Goal: Task Accomplishment & Management: Use online tool/utility

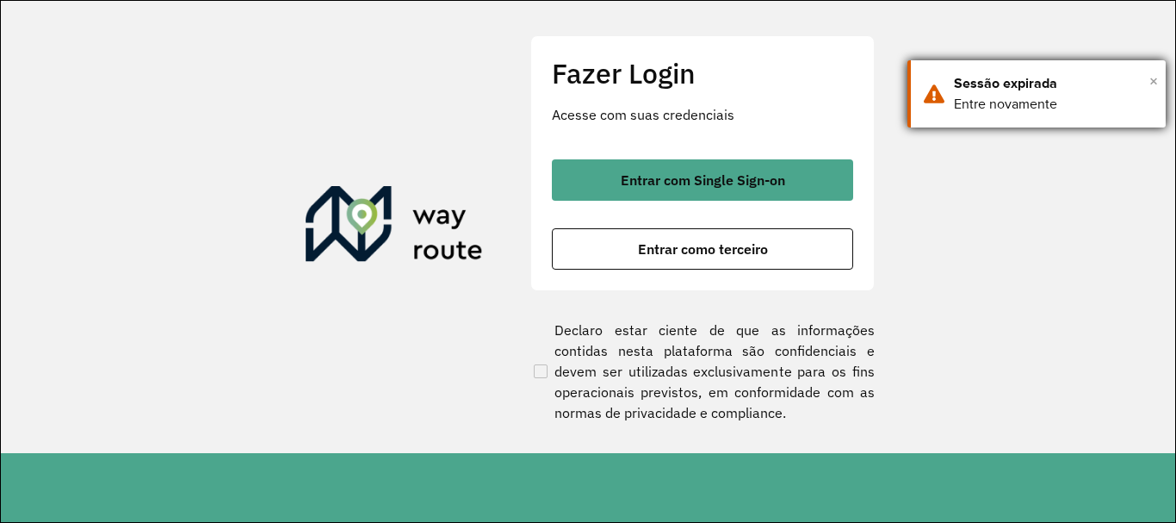
click at [1153, 76] on span "×" at bounding box center [1153, 81] width 9 height 26
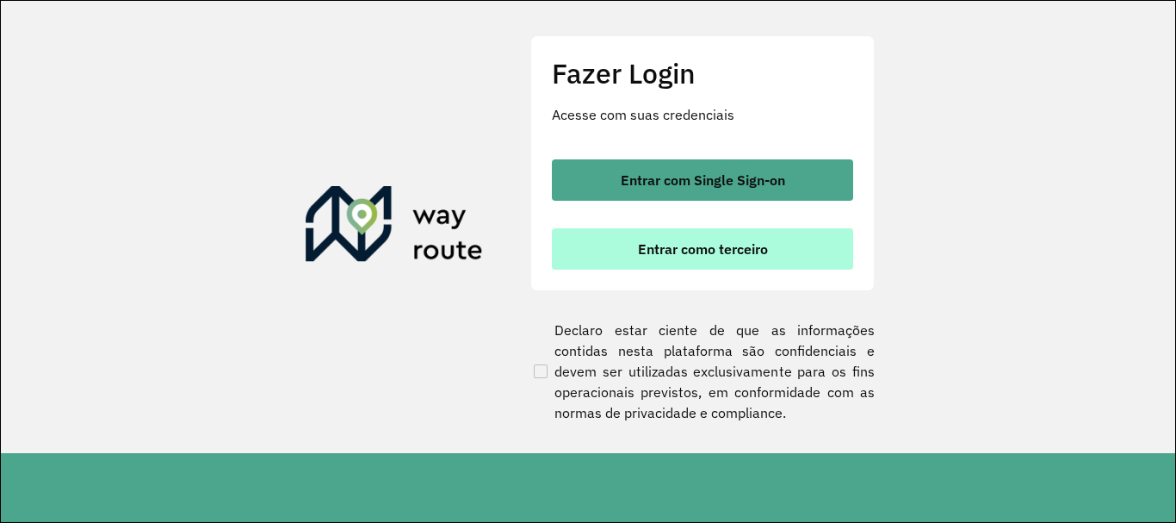
click at [647, 251] on span "Entrar como terceiro" at bounding box center [703, 249] width 130 height 14
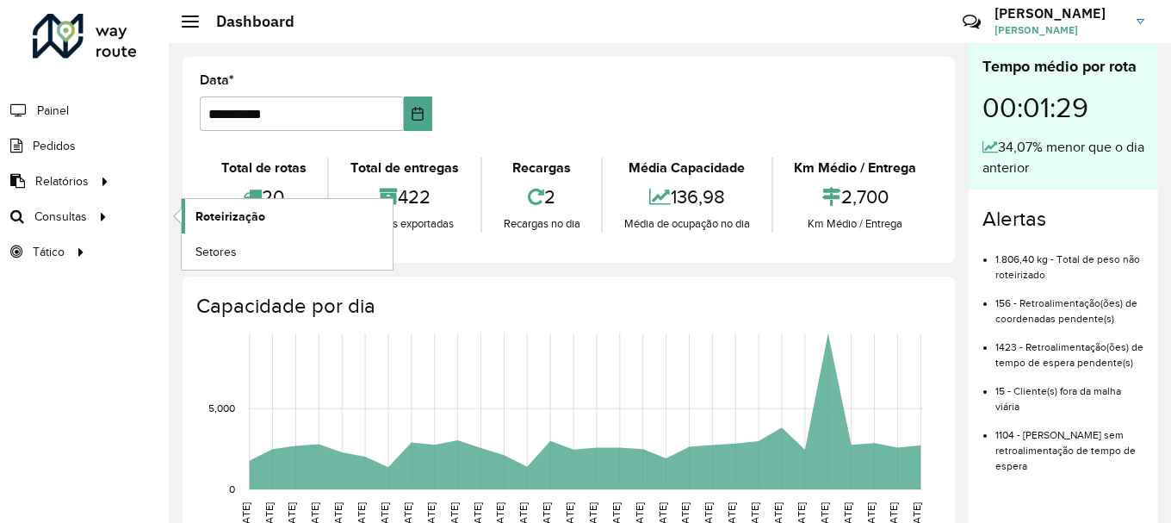
click at [245, 214] on span "Roteirização" at bounding box center [230, 216] width 70 height 18
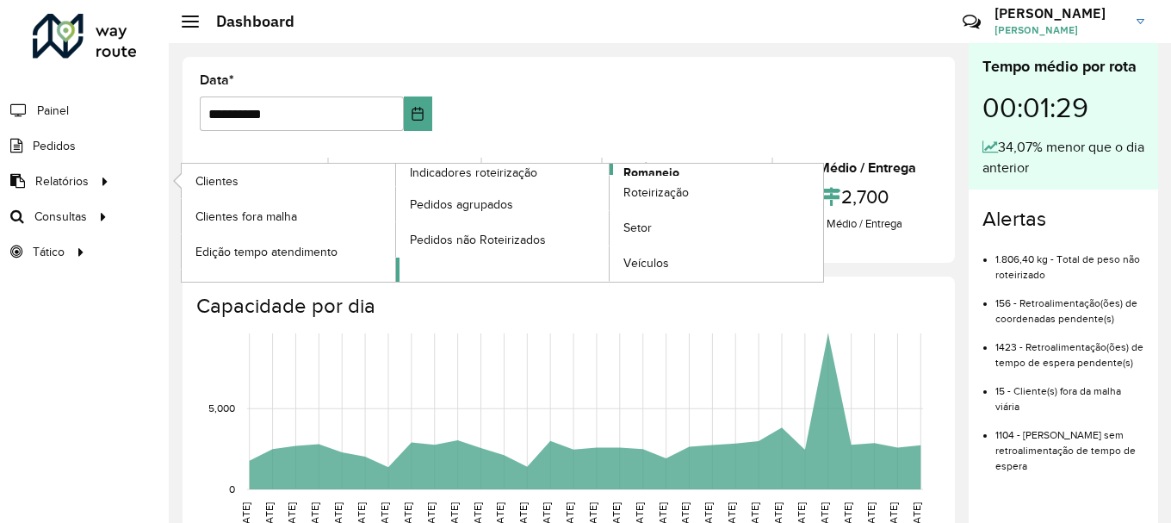
click at [665, 170] on span "Romaneio" at bounding box center [651, 173] width 56 height 18
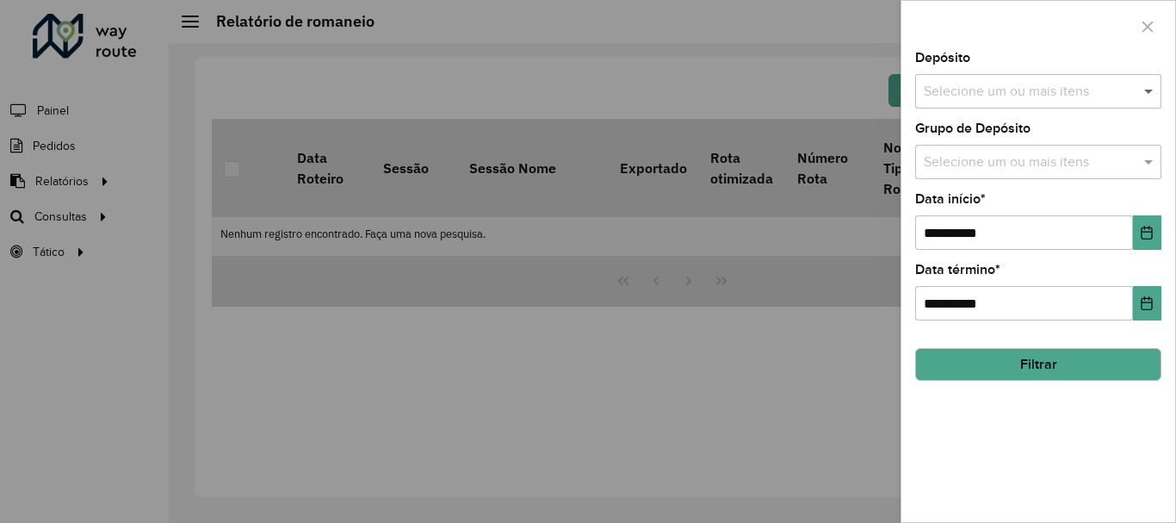
click at [1150, 90] on span at bounding box center [1151, 91] width 22 height 21
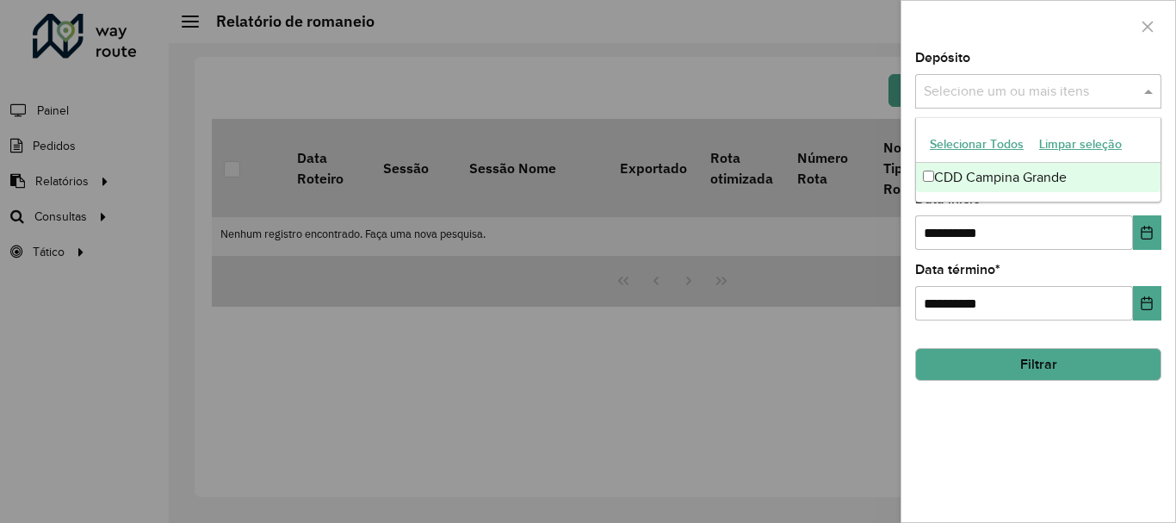
click at [921, 180] on div "CDD Campina Grande" at bounding box center [1038, 177] width 244 height 29
click at [1148, 95] on span at bounding box center [1151, 91] width 22 height 21
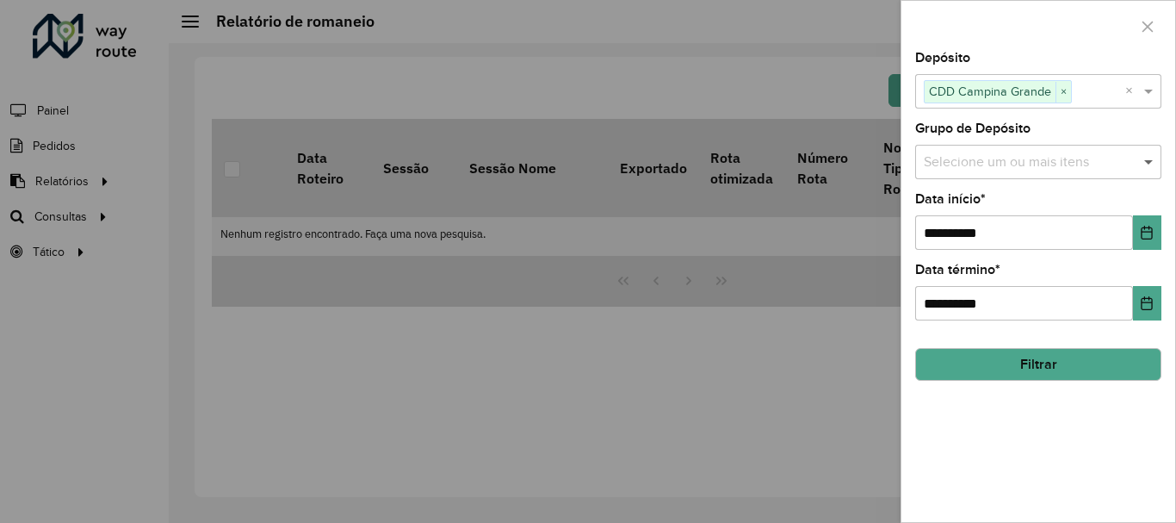
click at [1141, 164] on span at bounding box center [1151, 162] width 22 height 21
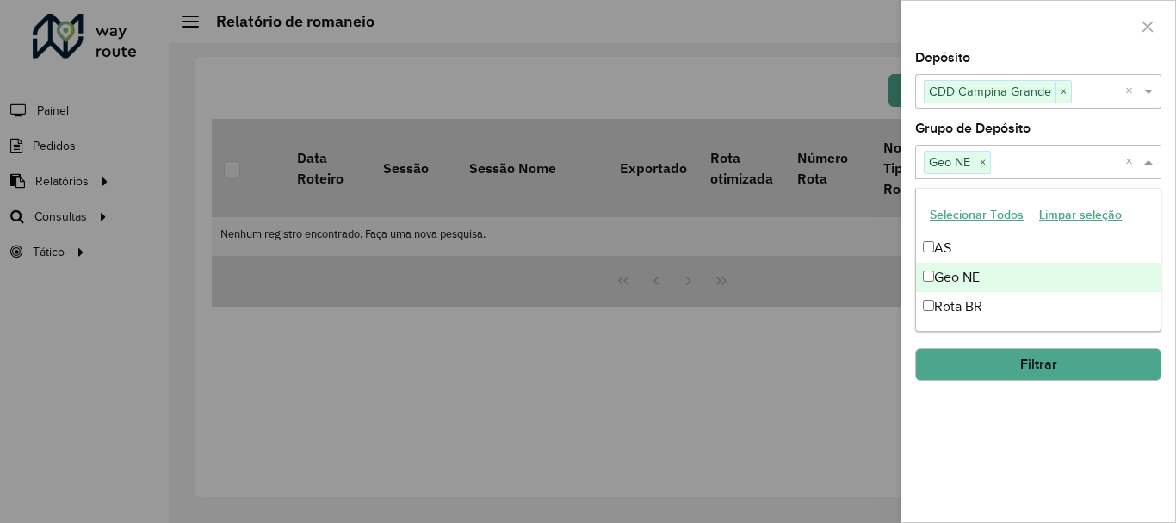
click at [1146, 158] on span at bounding box center [1151, 162] width 22 height 21
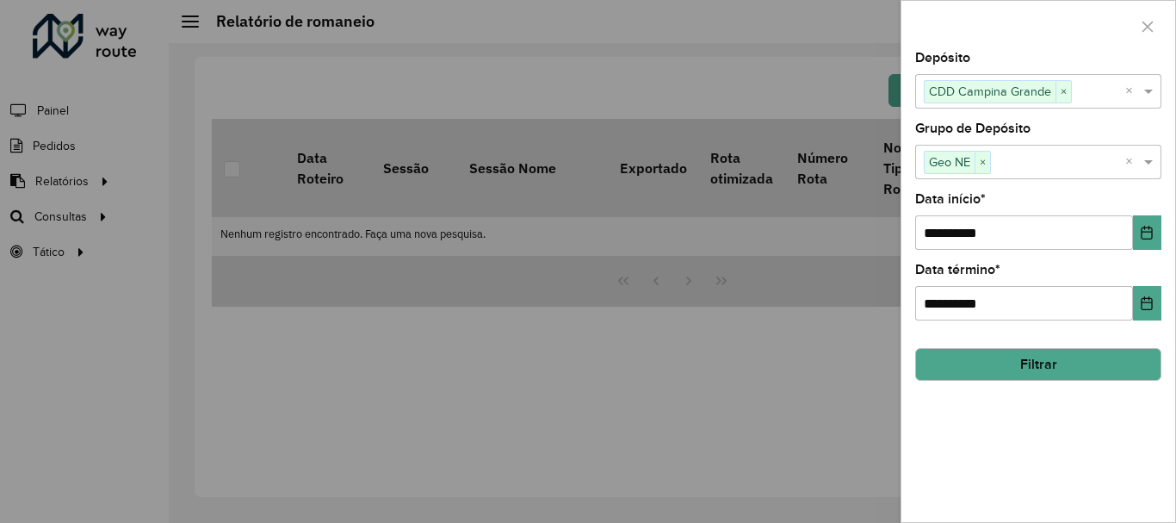
click at [1055, 368] on button "Filtrar" at bounding box center [1038, 364] width 246 height 33
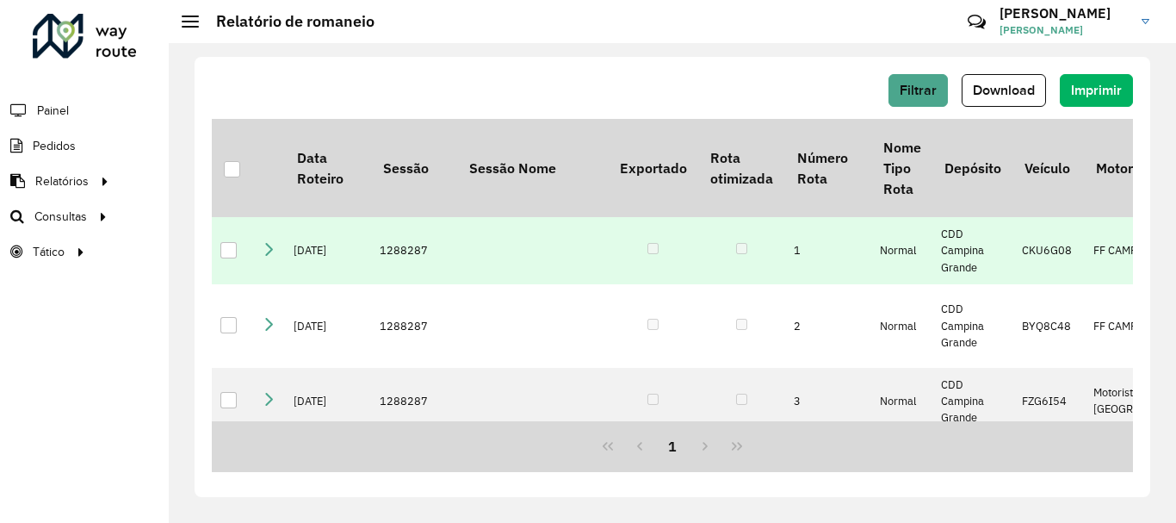
click at [230, 250] on div at bounding box center [228, 250] width 16 height 16
click at [1007, 90] on span "Download" at bounding box center [1004, 90] width 62 height 15
click at [999, 94] on span "Download" at bounding box center [1004, 90] width 62 height 15
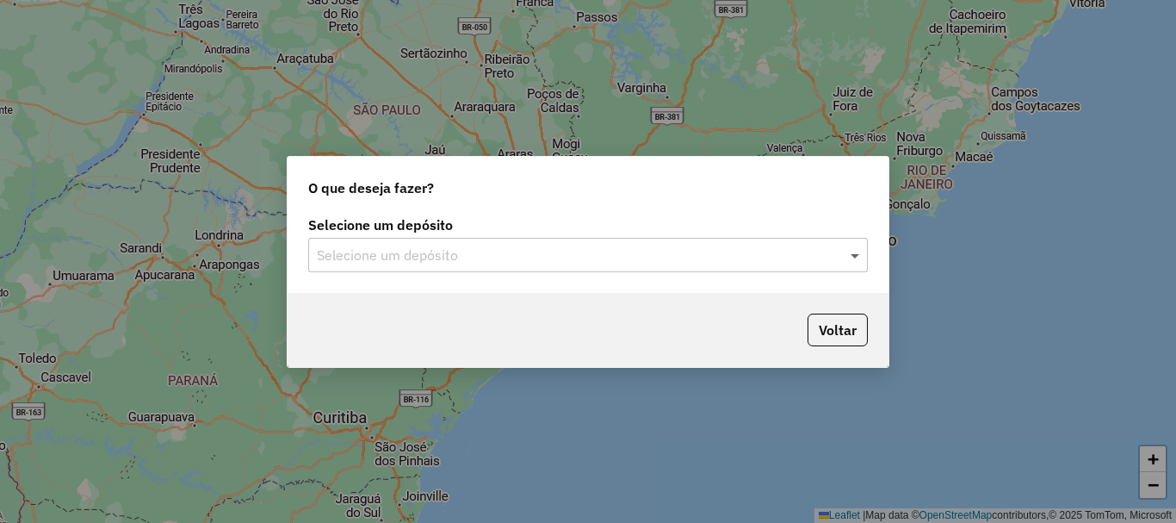
click at [852, 257] on span at bounding box center [857, 254] width 22 height 21
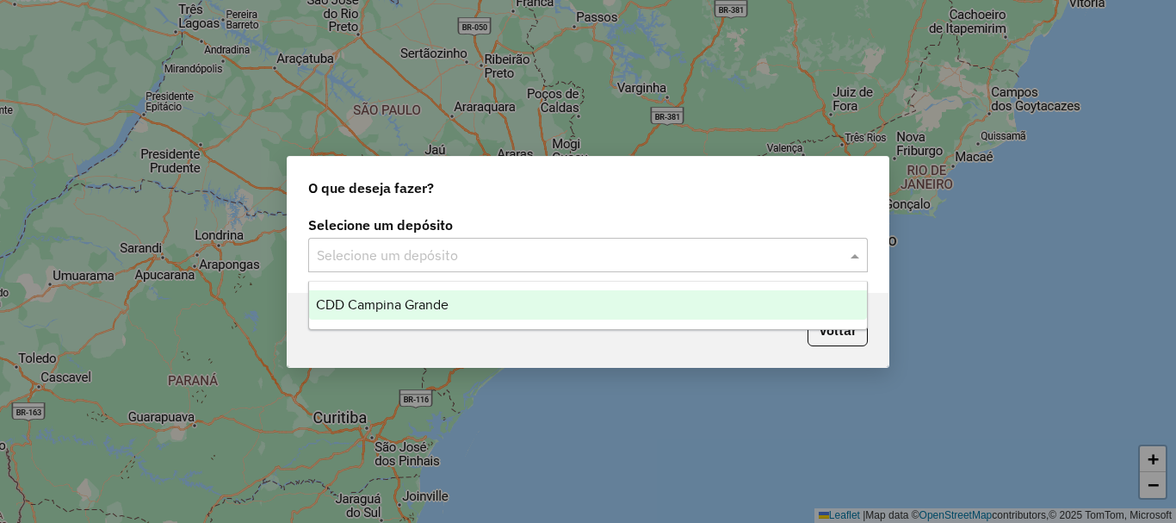
click at [403, 306] on span "CDD Campina Grande" at bounding box center [382, 304] width 133 height 15
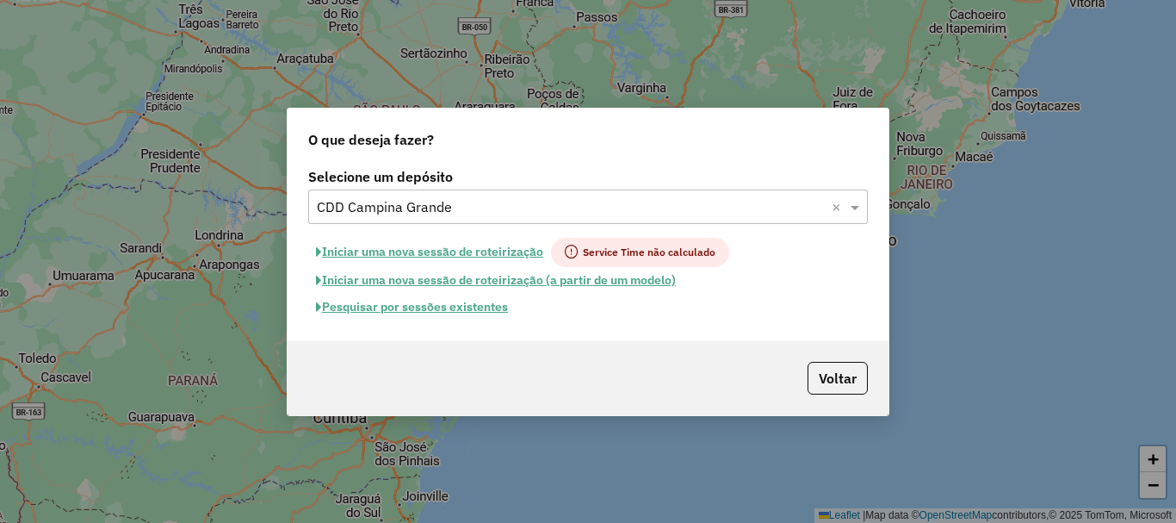
click at [445, 299] on button "Pesquisar por sessões existentes" at bounding box center [411, 307] width 207 height 27
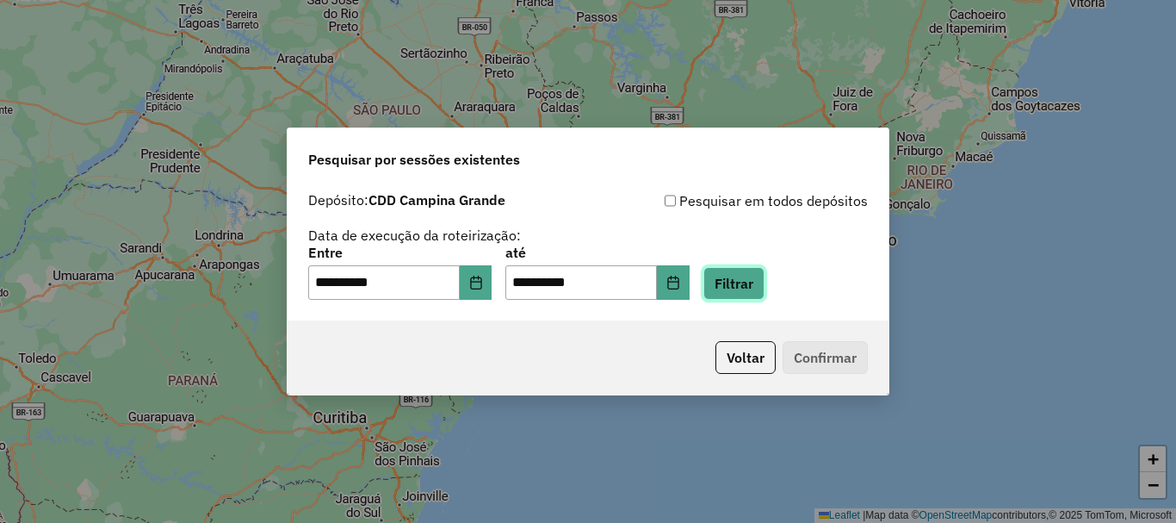
click at [764, 279] on button "Filtrar" at bounding box center [733, 283] width 61 height 33
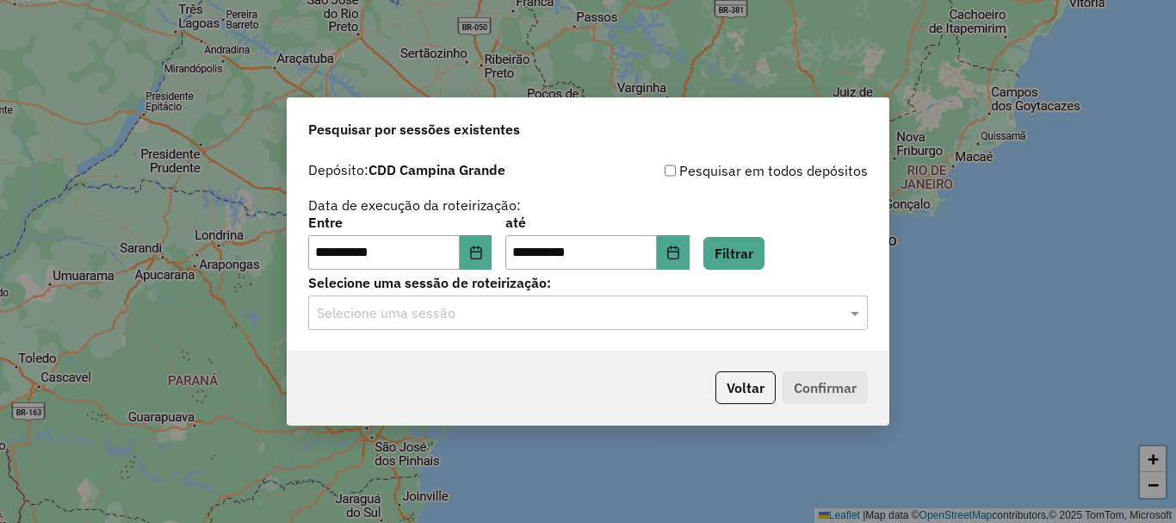
click at [771, 307] on input "text" at bounding box center [571, 313] width 508 height 21
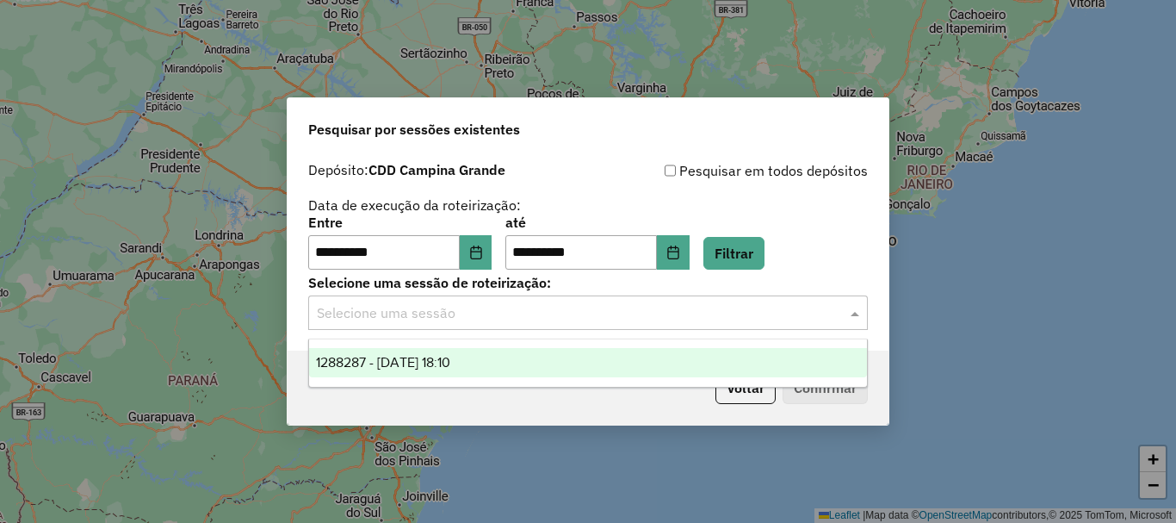
click at [547, 358] on div "1288287 - 04/10/2025 18:10" at bounding box center [588, 362] width 558 height 29
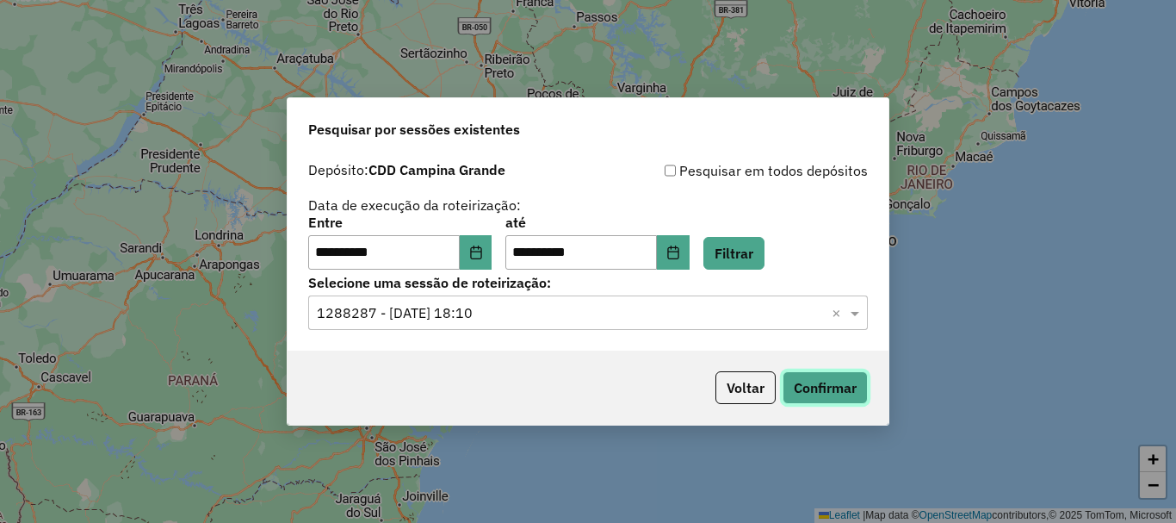
click at [847, 380] on button "Confirmar" at bounding box center [825, 387] width 85 height 33
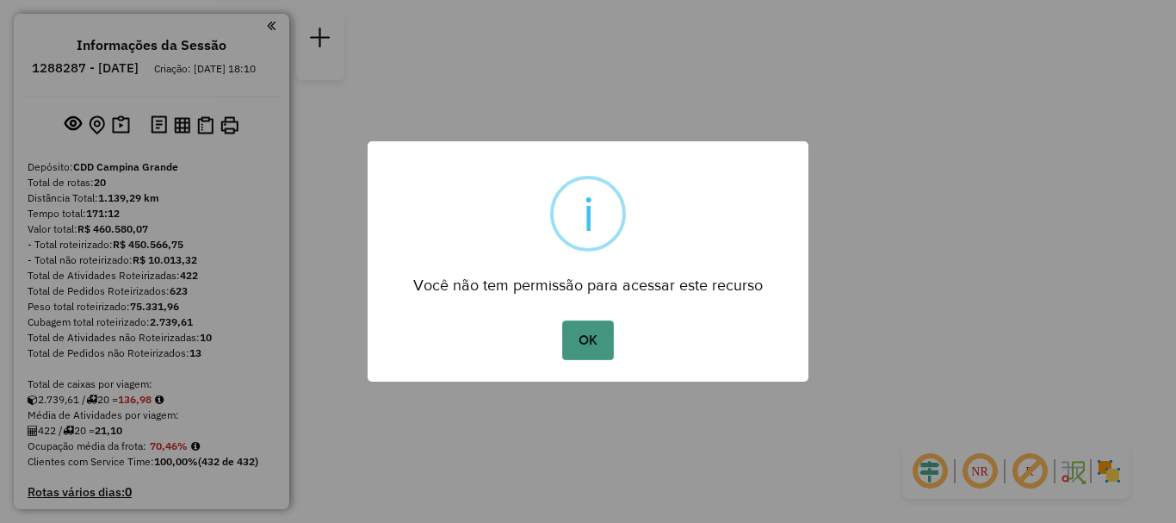
click at [580, 341] on button "OK" at bounding box center [587, 340] width 51 height 40
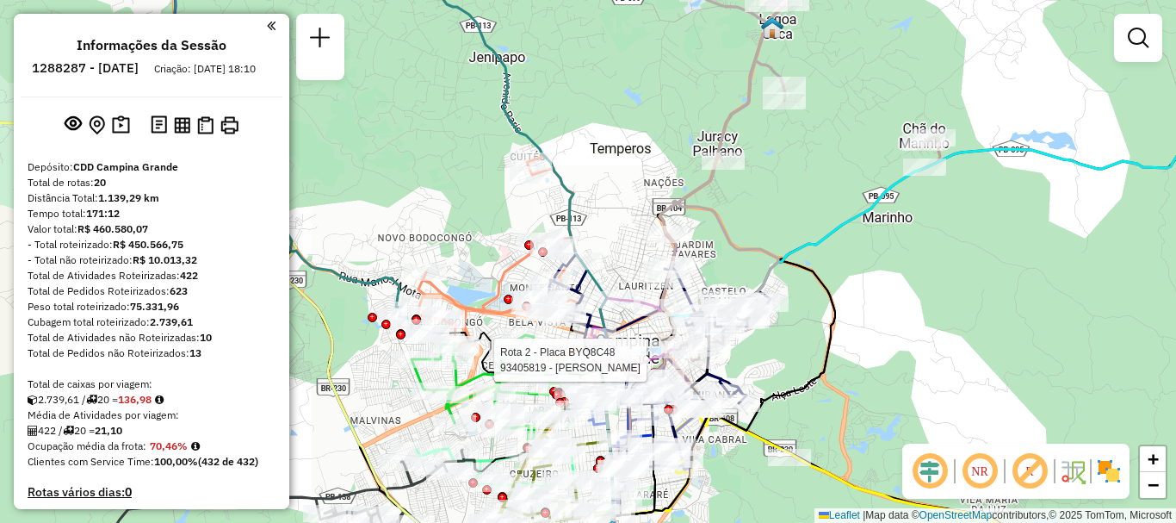
select select "**********"
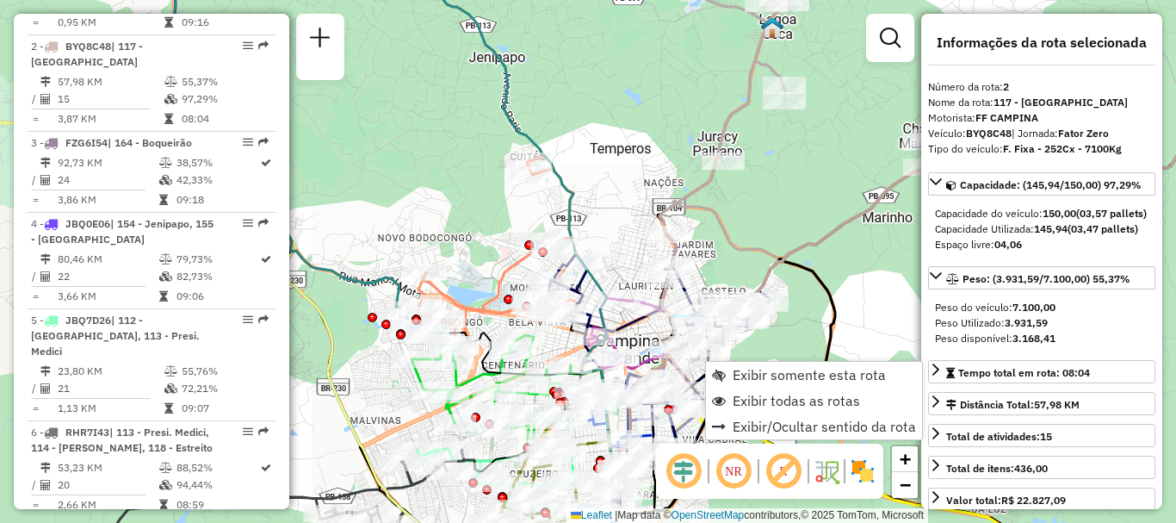
scroll to position [750, 0]
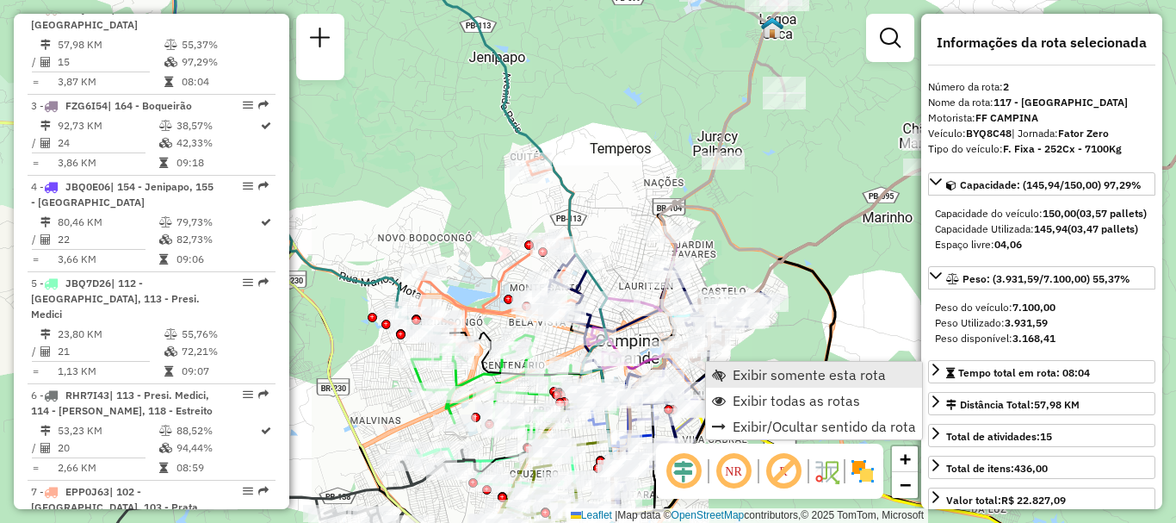
click at [857, 385] on link "Exibir somente esta rota" at bounding box center [814, 375] width 216 height 26
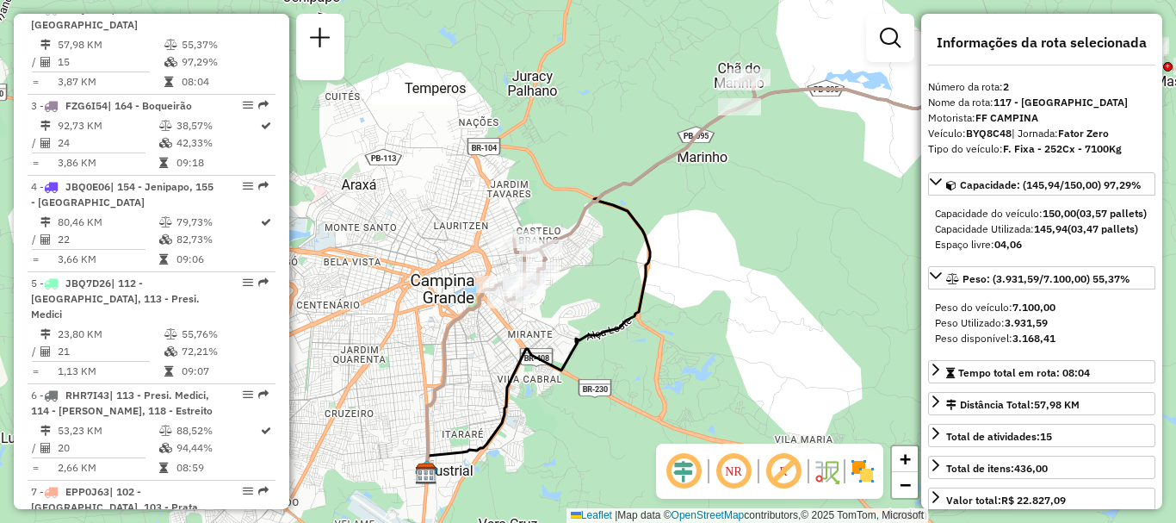
drag, startPoint x: 684, startPoint y: 280, endPoint x: 820, endPoint y: 276, distance: 136.9
click at [820, 276] on div "Janela de atendimento Grade de atendimento Capacidade Transportadoras Veículos …" at bounding box center [588, 261] width 1176 height 523
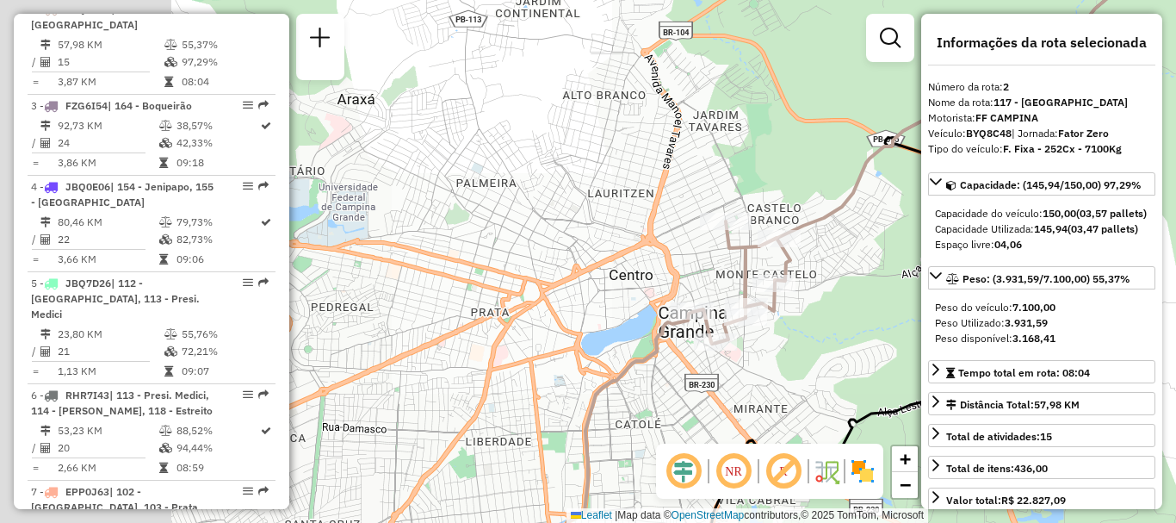
drag, startPoint x: 478, startPoint y: 331, endPoint x: 661, endPoint y: 337, distance: 183.5
click at [661, 337] on div "Janela de atendimento Grade de atendimento Capacidade Transportadoras Veículos …" at bounding box center [588, 261] width 1176 height 523
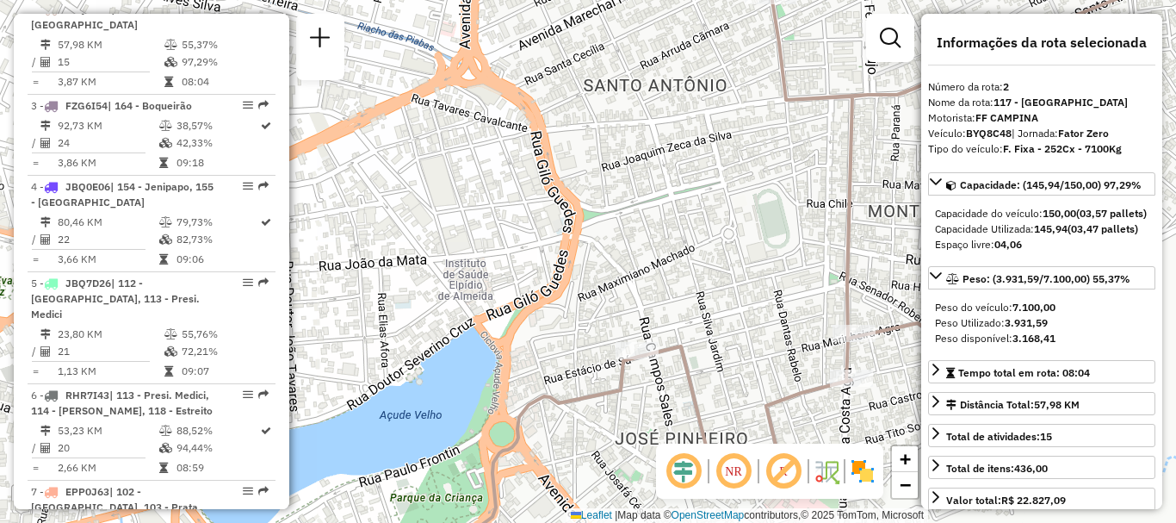
click at [857, 474] on img at bounding box center [863, 471] width 28 height 28
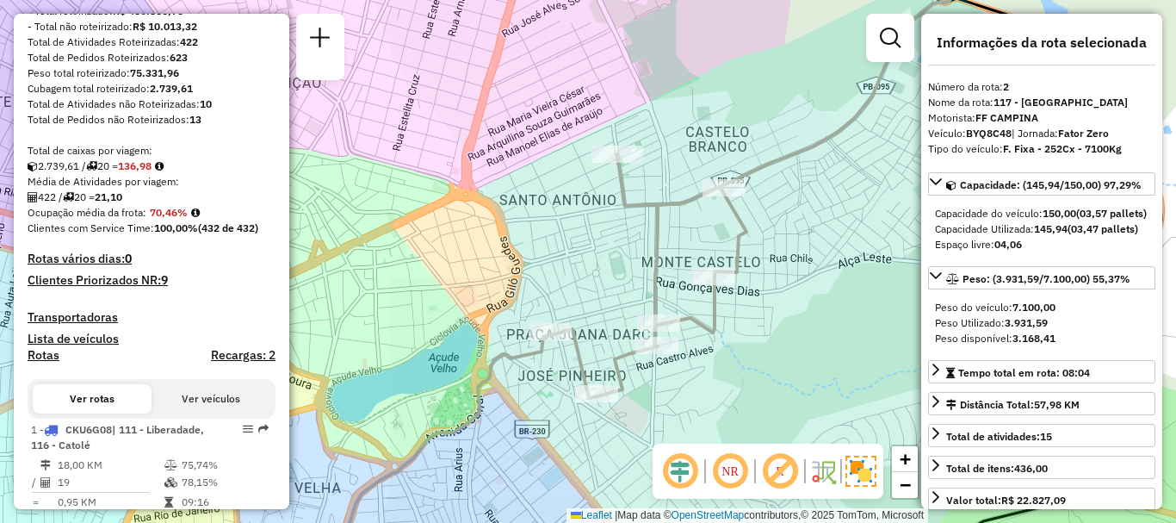
scroll to position [319, 0]
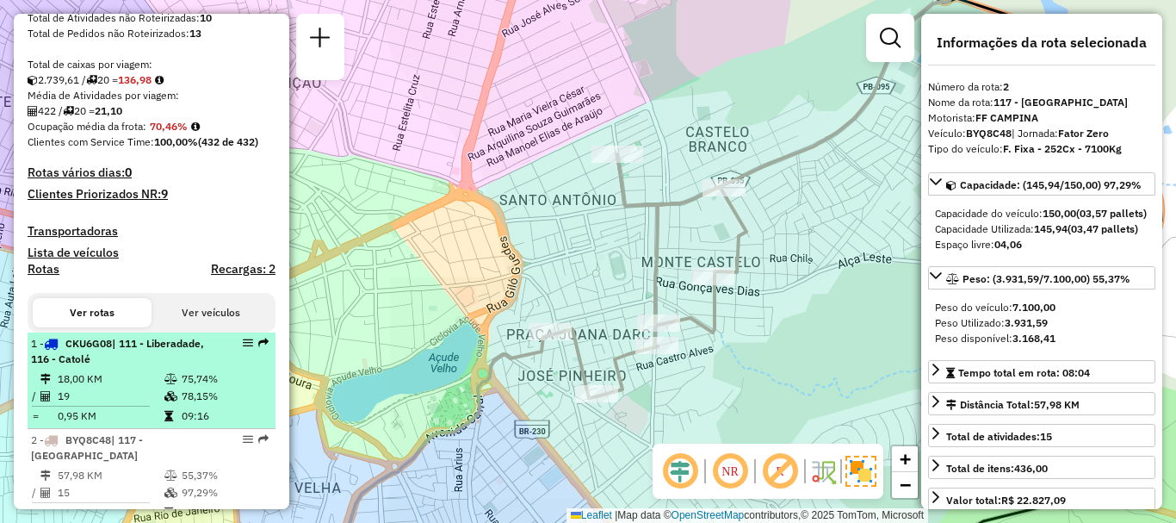
click at [148, 367] on div "1 - CKU6G08 | 111 - Liberadade, 116 - Catolé" at bounding box center [122, 351] width 183 height 31
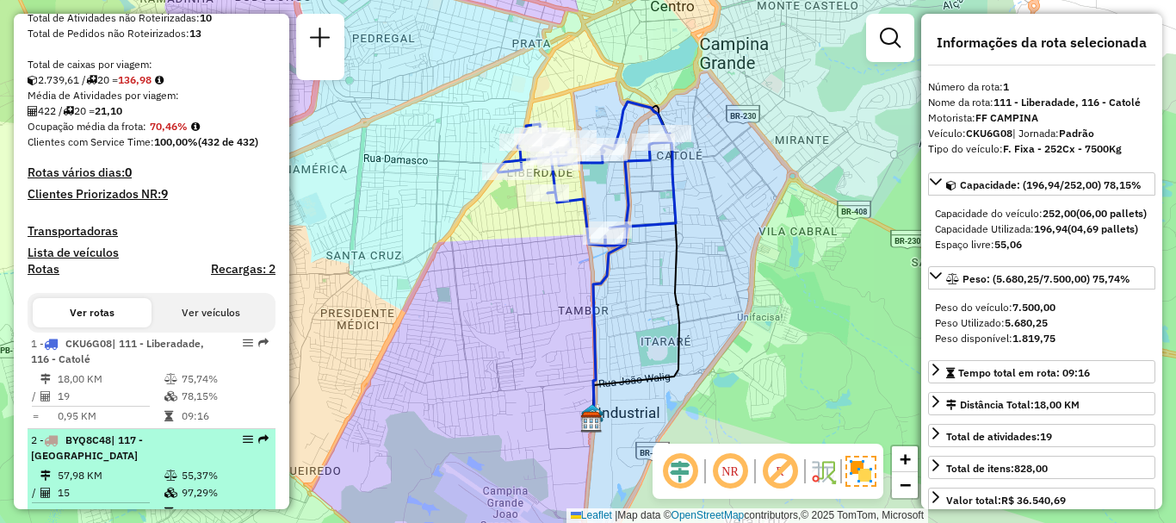
click at [184, 463] on div "2 - BYQ8C48 | 117 - [GEOGRAPHIC_DATA]" at bounding box center [122, 447] width 183 height 31
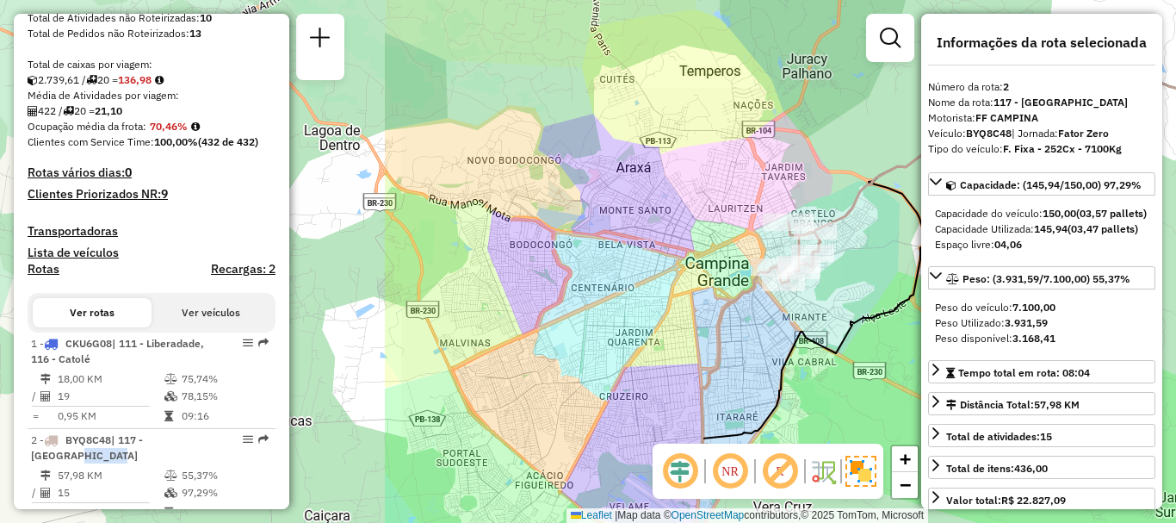
drag, startPoint x: 547, startPoint y: 391, endPoint x: 971, endPoint y: 379, distance: 424.6
click at [1012, 379] on hb-router-mapa "Informações da Sessão 1288287 - [DATE] Criação: [DATE] 18:10 Depósito: CDD Camp…" at bounding box center [588, 261] width 1176 height 523
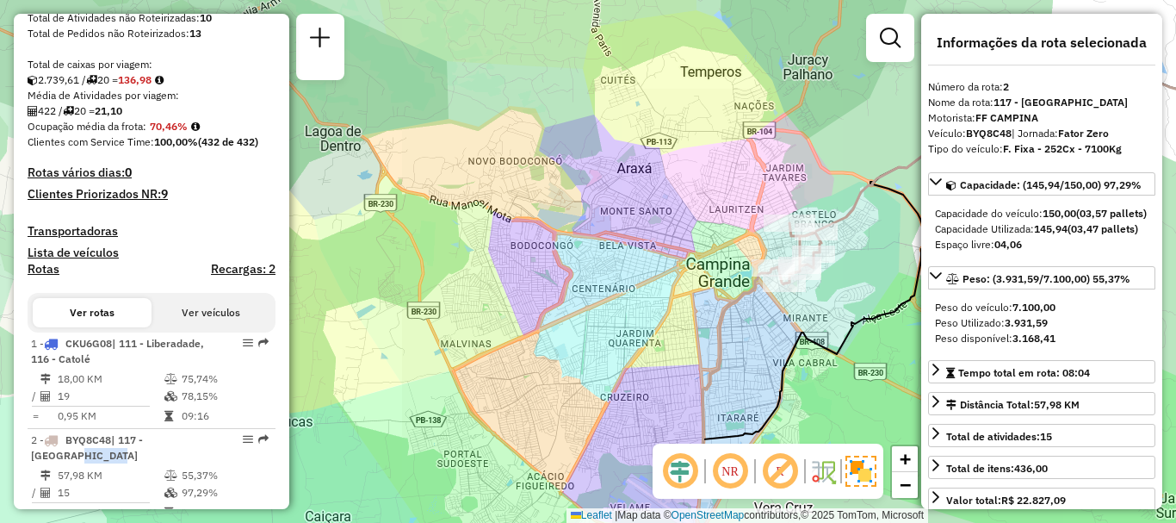
scroll to position [492, 0]
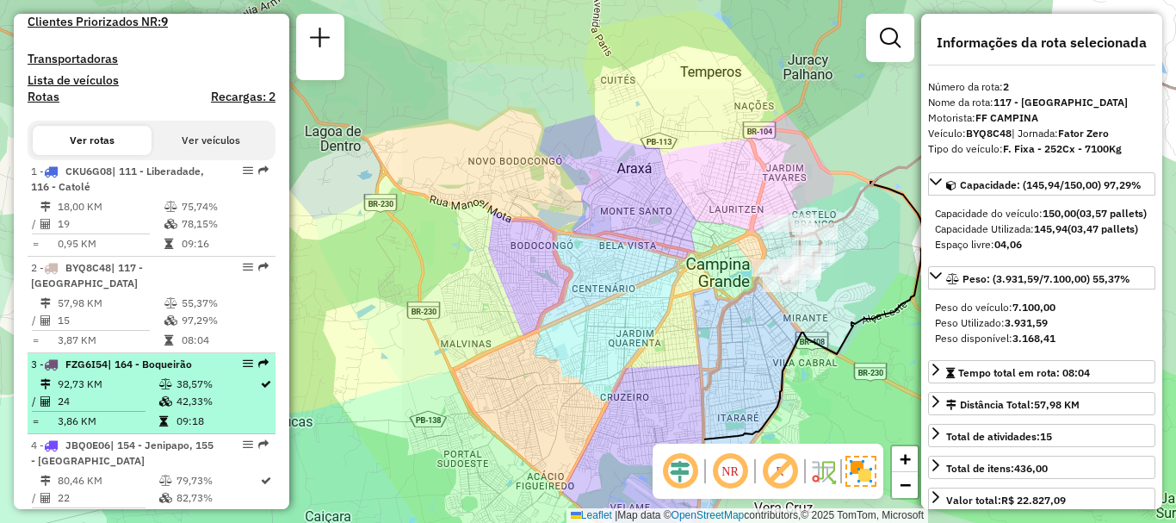
click at [182, 430] on td "09:18" at bounding box center [218, 420] width 84 height 17
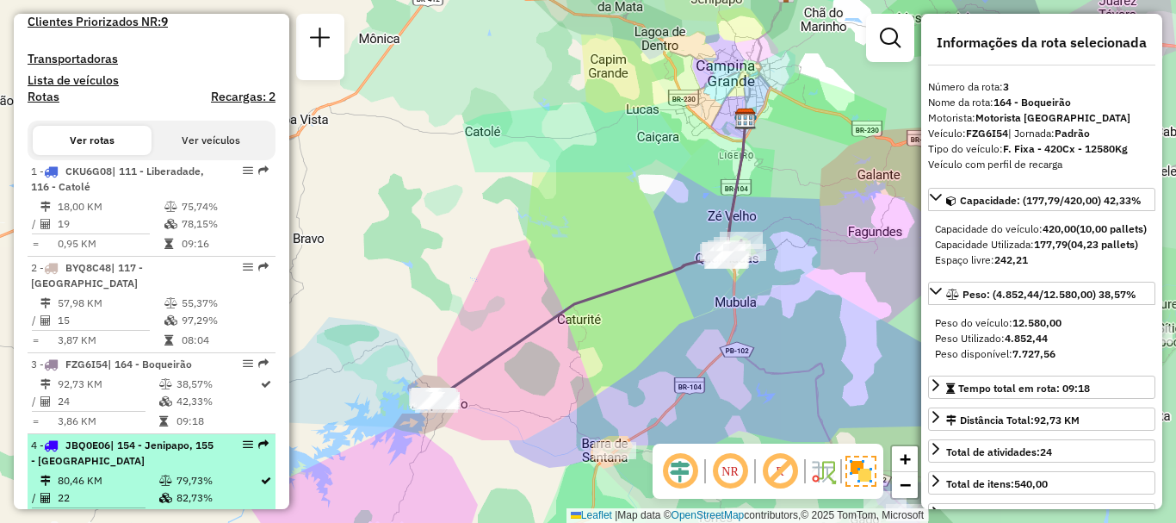
click at [182, 468] on div "4 - JBQ0E06 | 154 - Jenipapo, 155 - Montadas" at bounding box center [122, 452] width 183 height 31
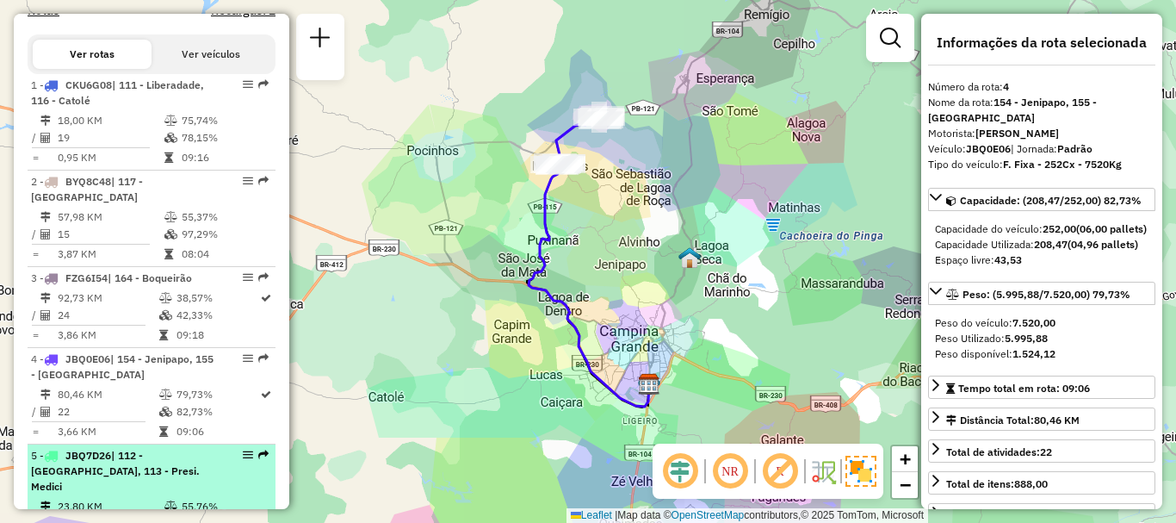
scroll to position [664, 0]
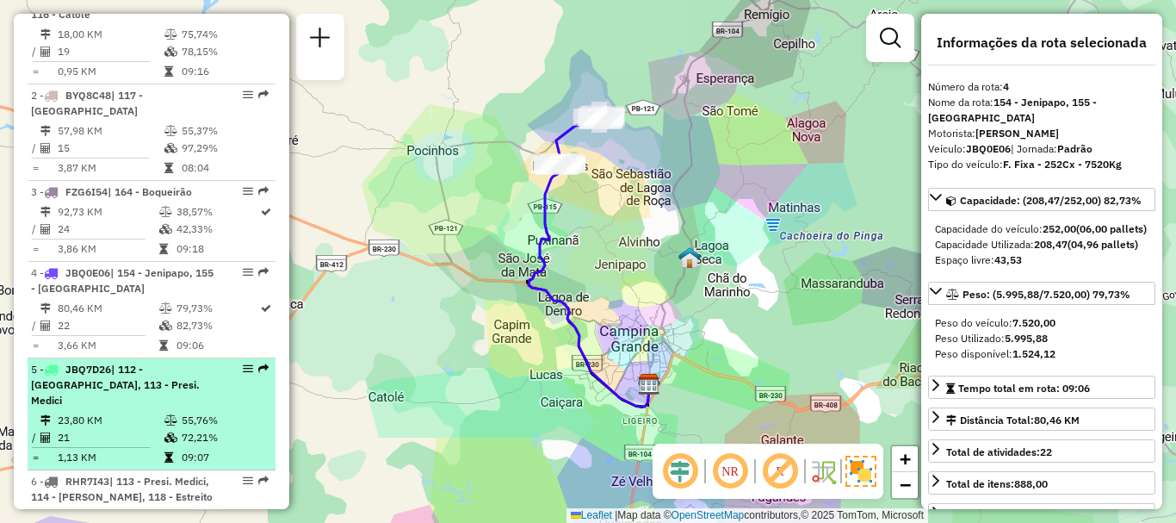
click at [182, 446] on td "72,21%" at bounding box center [224, 437] width 87 height 17
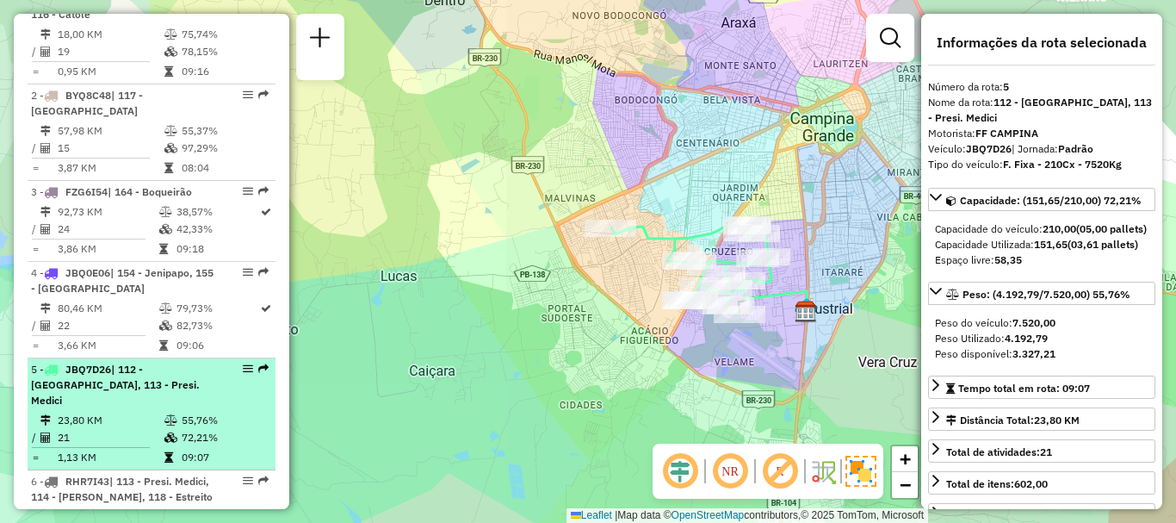
scroll to position [750, 0]
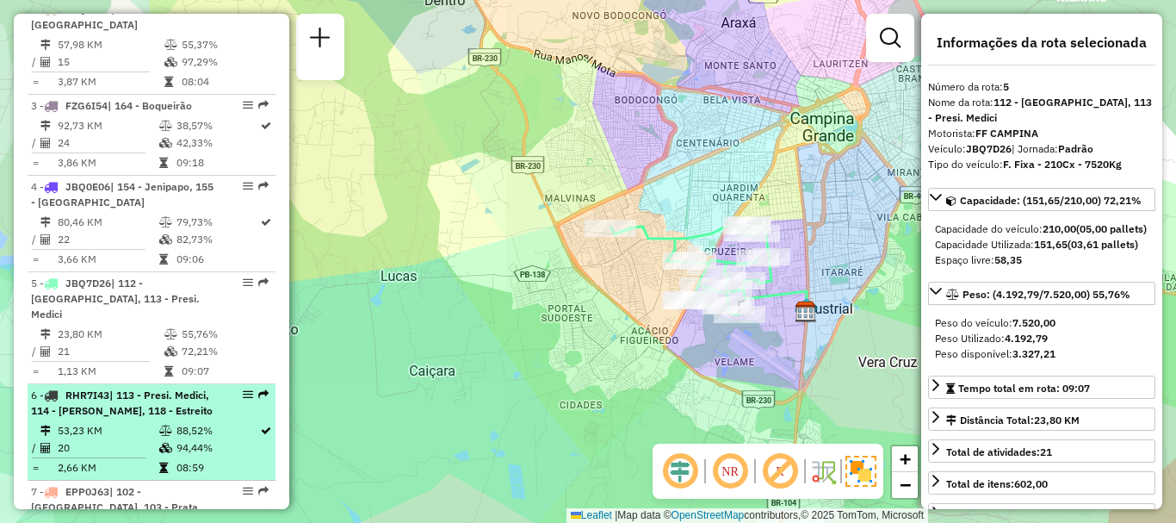
click at [160, 411] on span "| 113 - Presi. Medici, 114 - [PERSON_NAME], 118 - Estreito" at bounding box center [122, 402] width 182 height 28
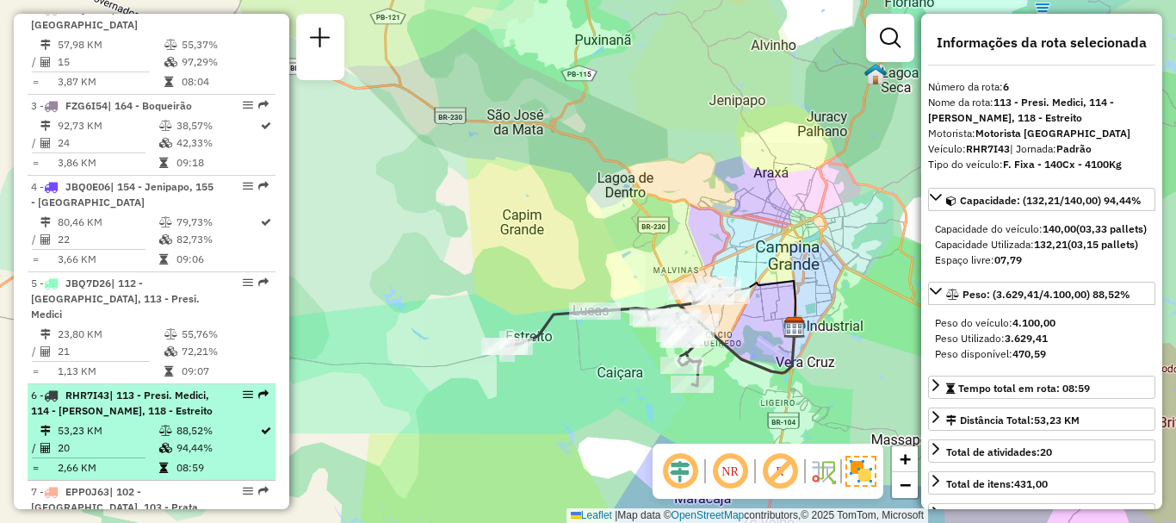
scroll to position [922, 0]
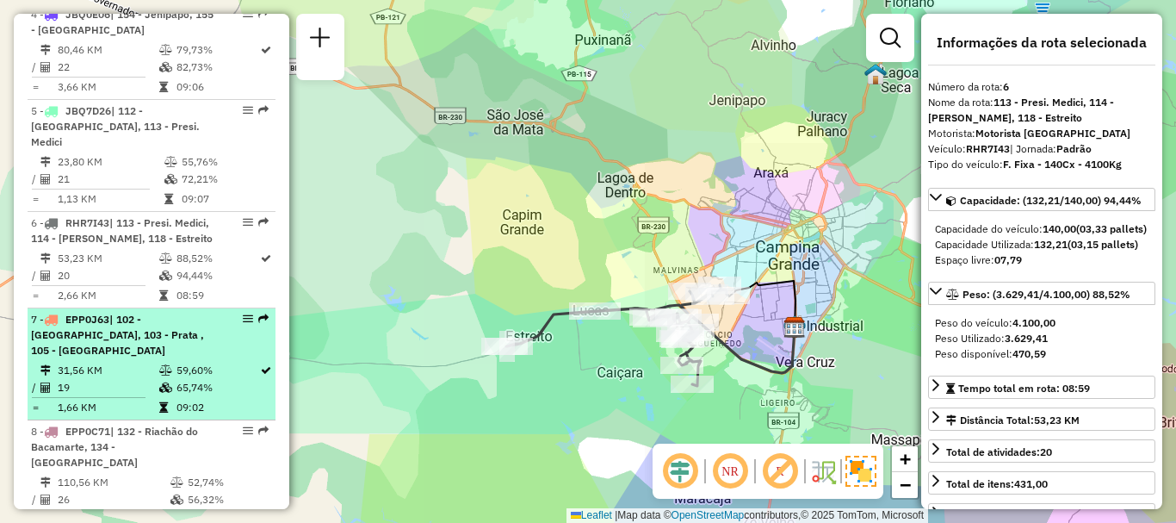
click at [176, 393] on td "65,74%" at bounding box center [218, 387] width 84 height 17
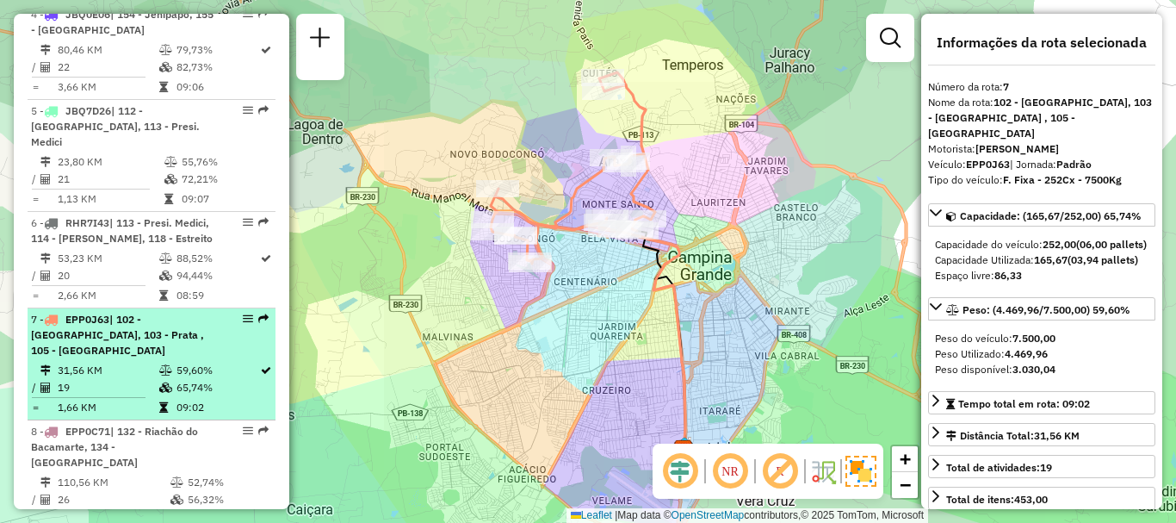
scroll to position [1094, 0]
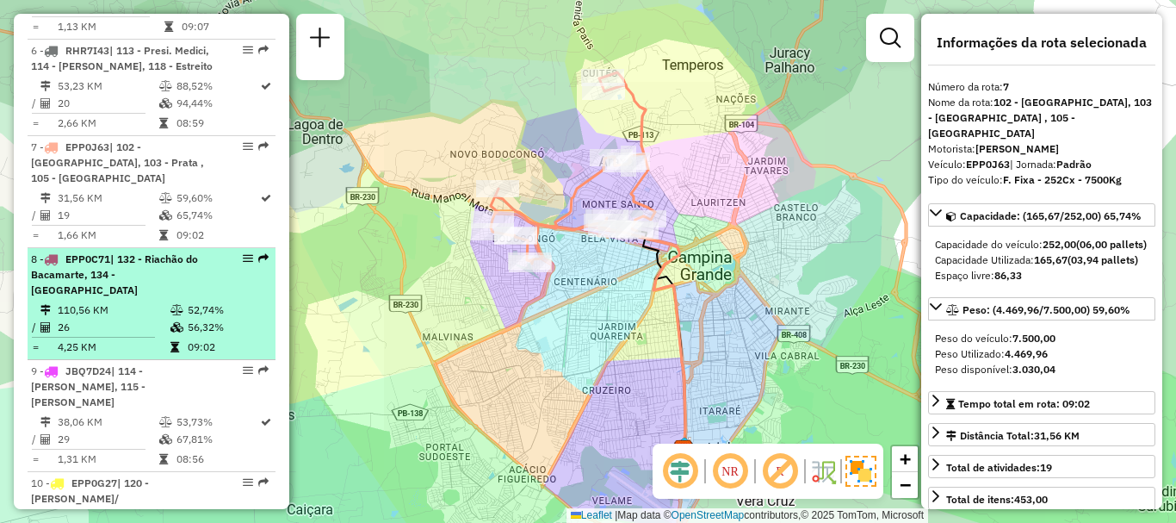
click at [125, 319] on td "26" at bounding box center [113, 327] width 113 height 17
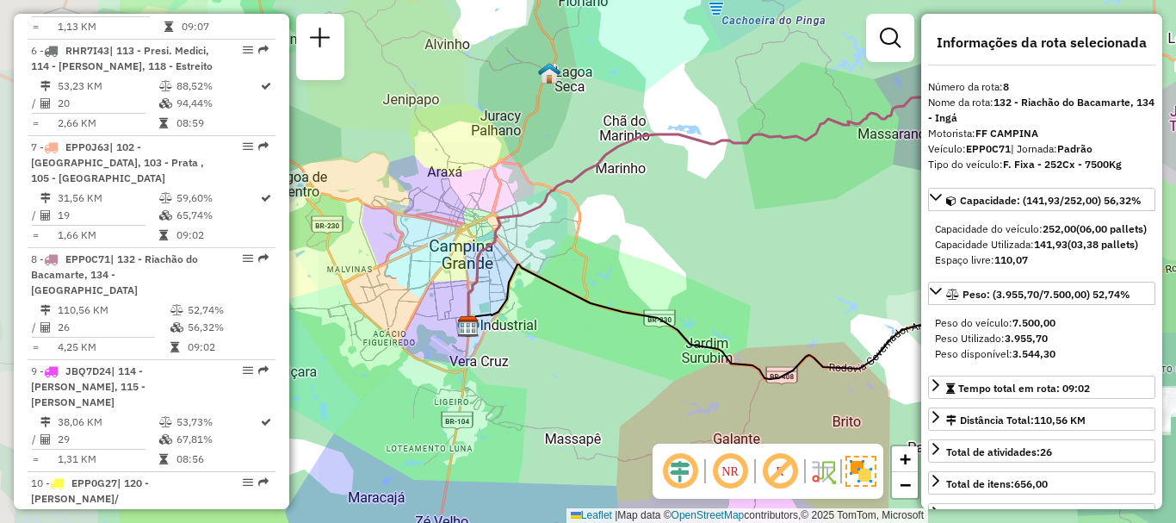
drag, startPoint x: 625, startPoint y: 327, endPoint x: 863, endPoint y: 327, distance: 237.6
click at [863, 327] on div "Janela de atendimento Grade de atendimento Capacidade Transportadoras Veículos …" at bounding box center [588, 261] width 1176 height 523
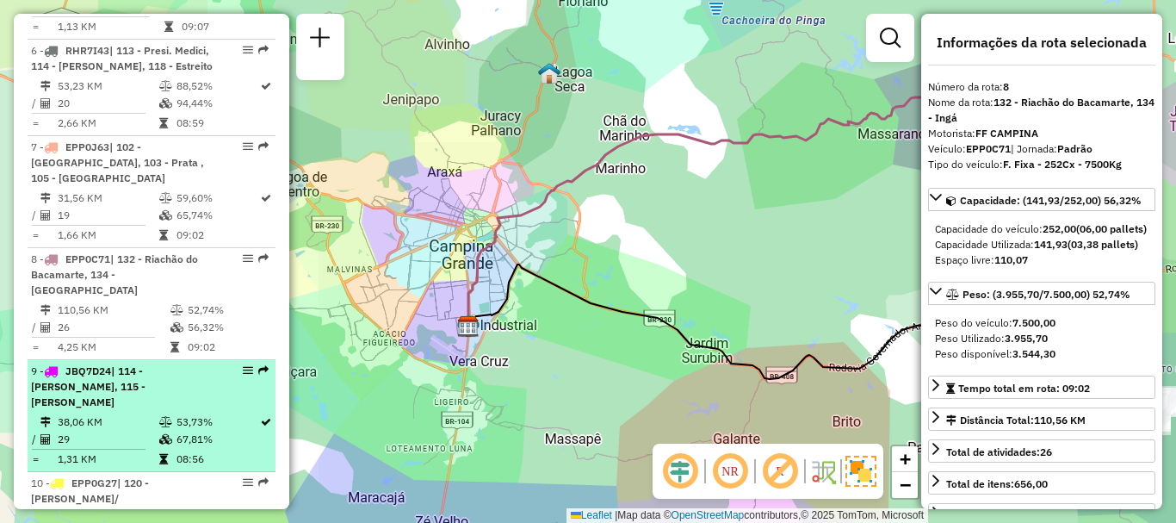
click at [163, 419] on table "38,06 KM 53,73% / 29 67,81% = 1,31 KM 08:56" at bounding box center [151, 440] width 241 height 54
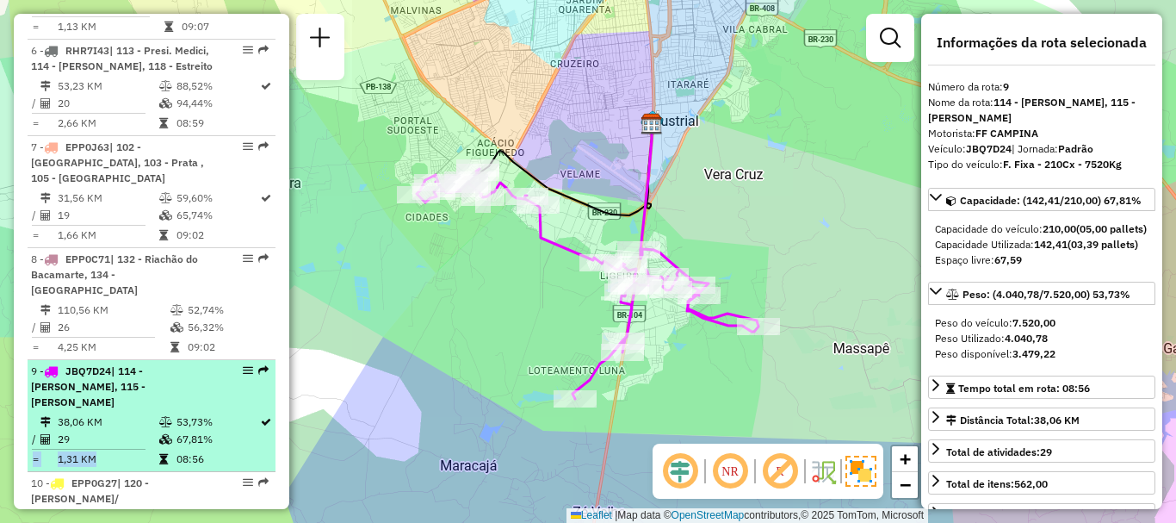
scroll to position [1180, 0]
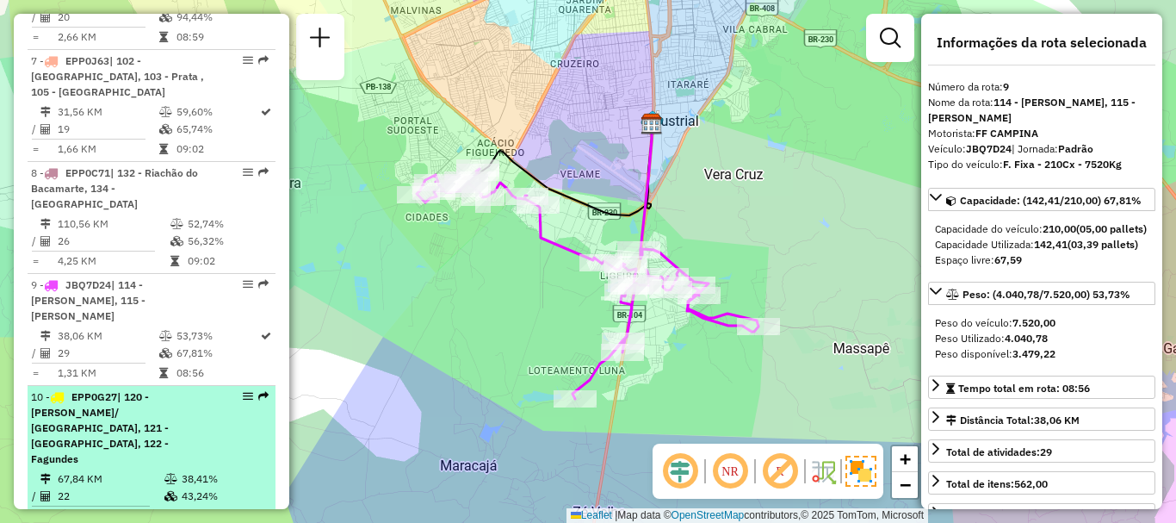
click at [163, 390] on span "| 120 - [PERSON_NAME]/ [GEOGRAPHIC_DATA], 121 - [GEOGRAPHIC_DATA], 122 - Fagund…" at bounding box center [100, 427] width 138 height 75
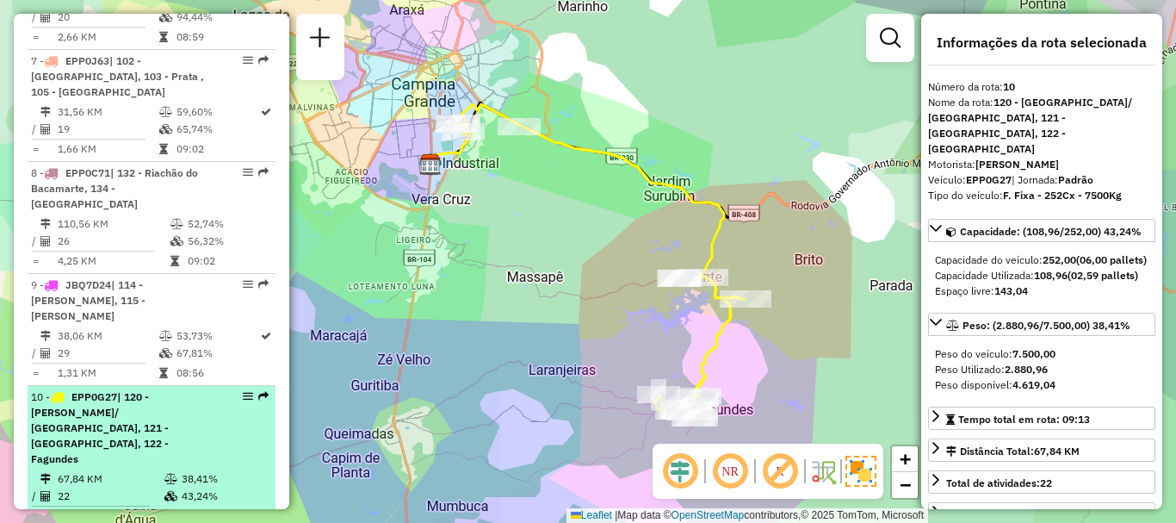
scroll to position [1352, 0]
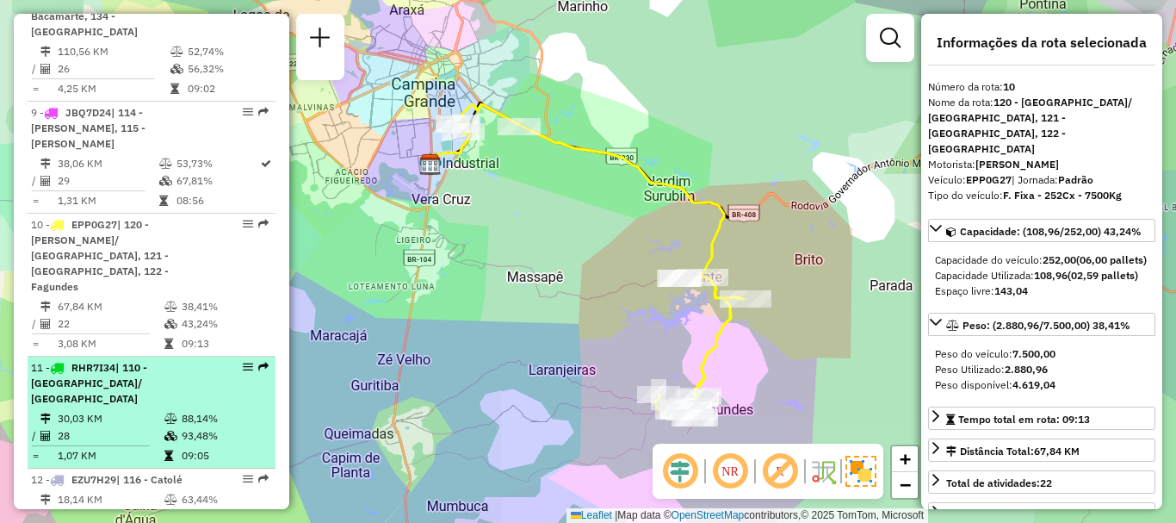
click at [173, 430] on icon at bounding box center [170, 435] width 13 height 10
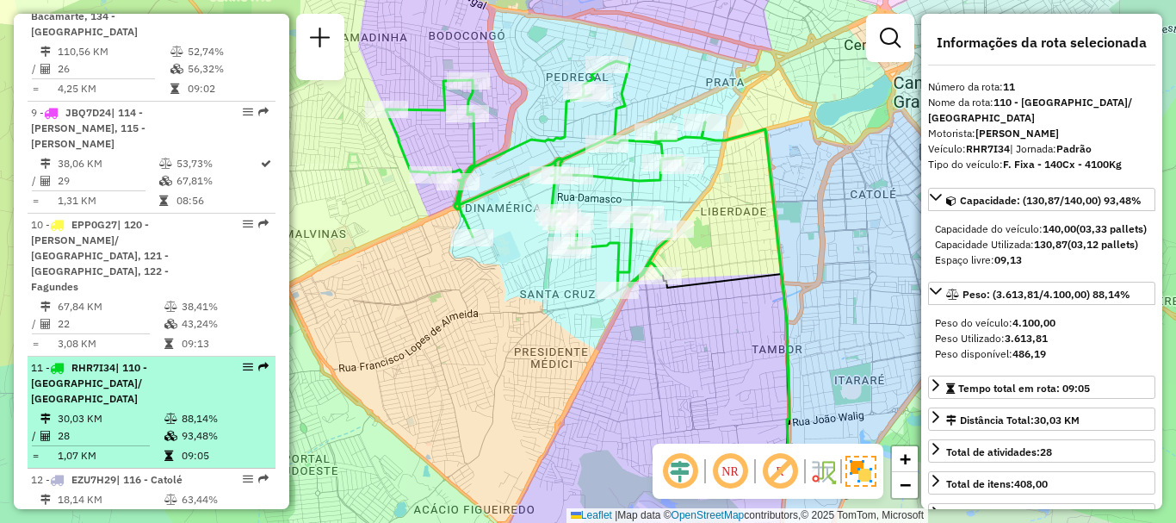
scroll to position [1438, 0]
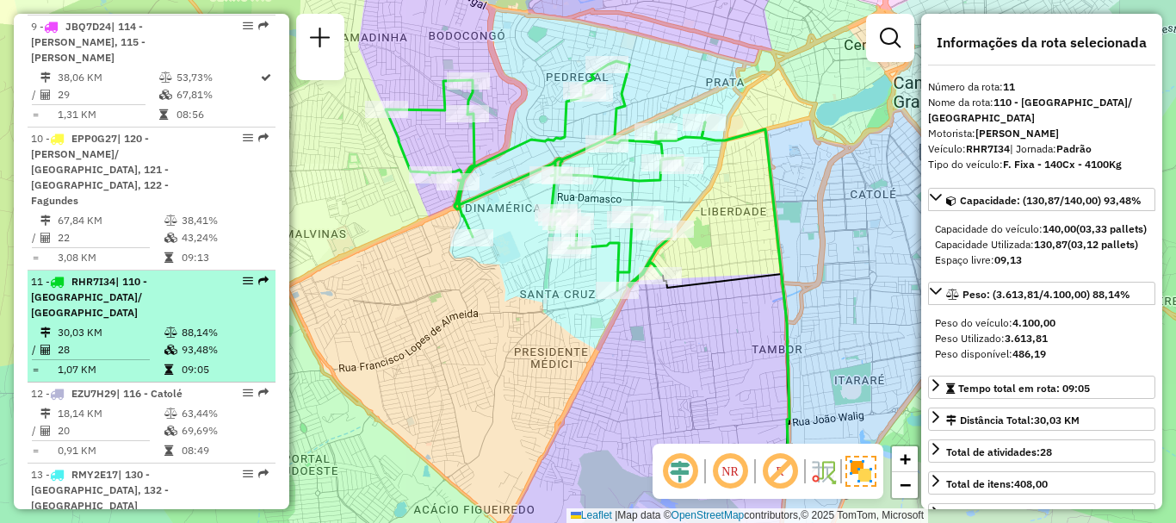
click at [174, 422] on td at bounding box center [172, 430] width 17 height 17
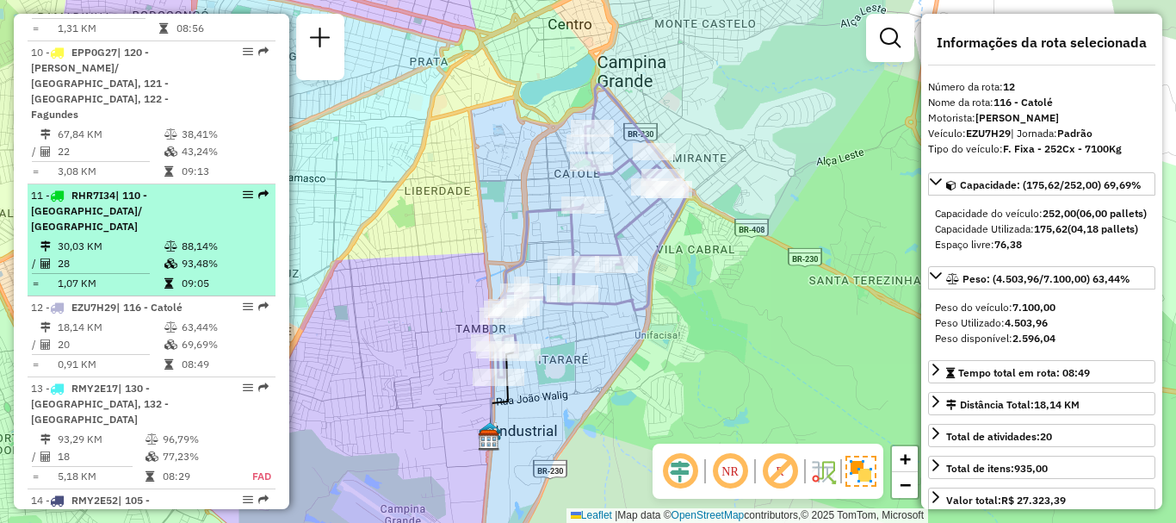
click at [174, 430] on td "96,79%" at bounding box center [197, 438] width 71 height 17
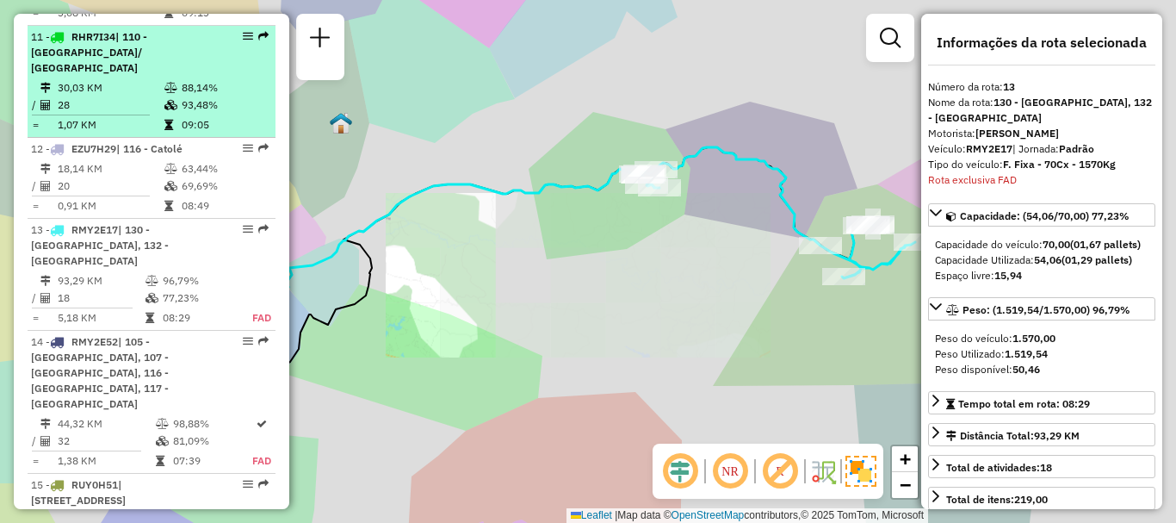
scroll to position [1810, 0]
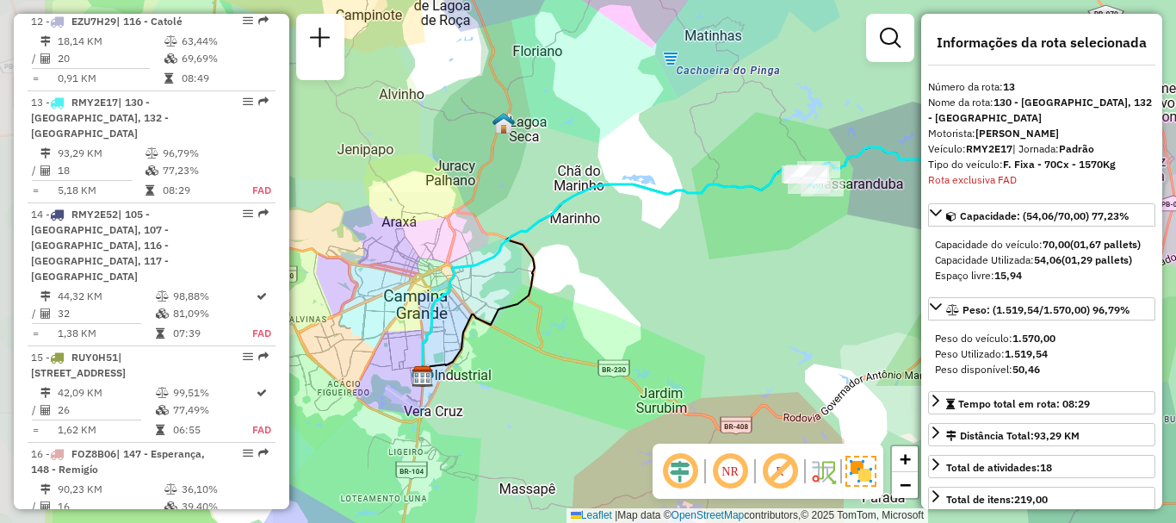
drag, startPoint x: 512, startPoint y: 362, endPoint x: 675, endPoint y: 362, distance: 162.7
click at [675, 362] on div "Janela de atendimento Grade de atendimento Capacidade Transportadoras Veículos …" at bounding box center [588, 261] width 1176 height 523
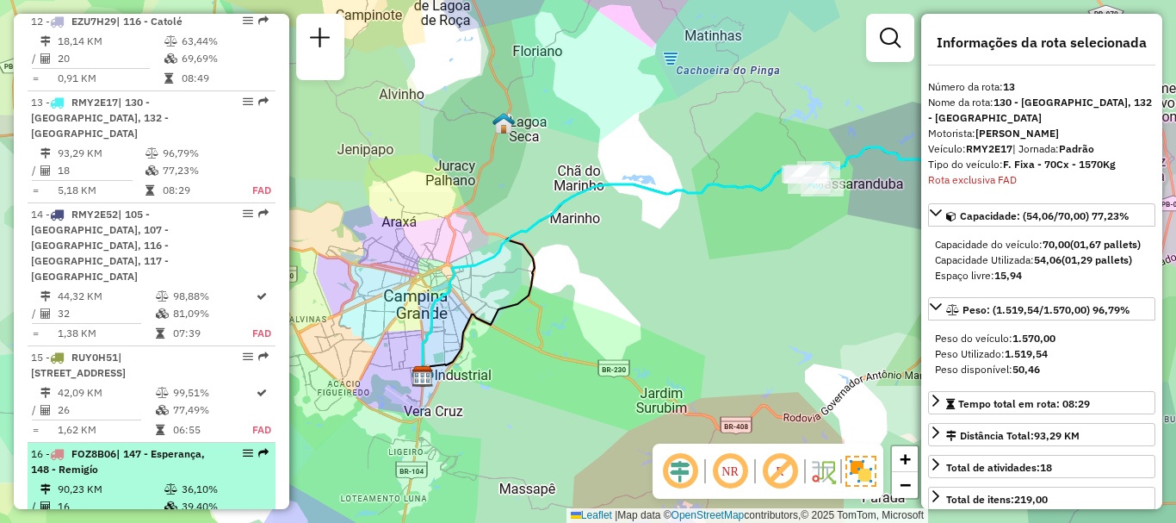
scroll to position [1896, 0]
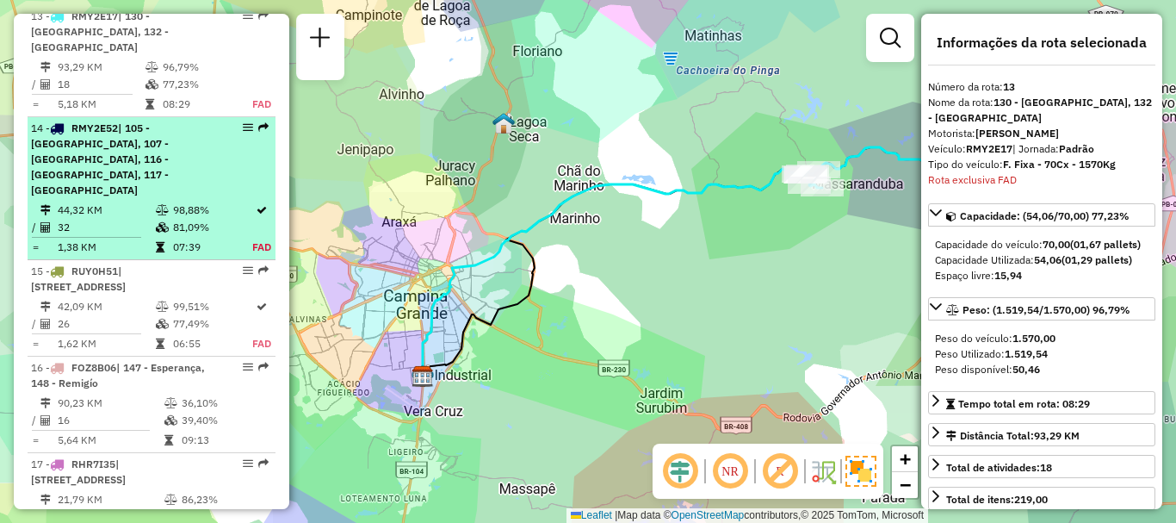
click at [196, 201] on td "98,88%" at bounding box center [212, 209] width 80 height 17
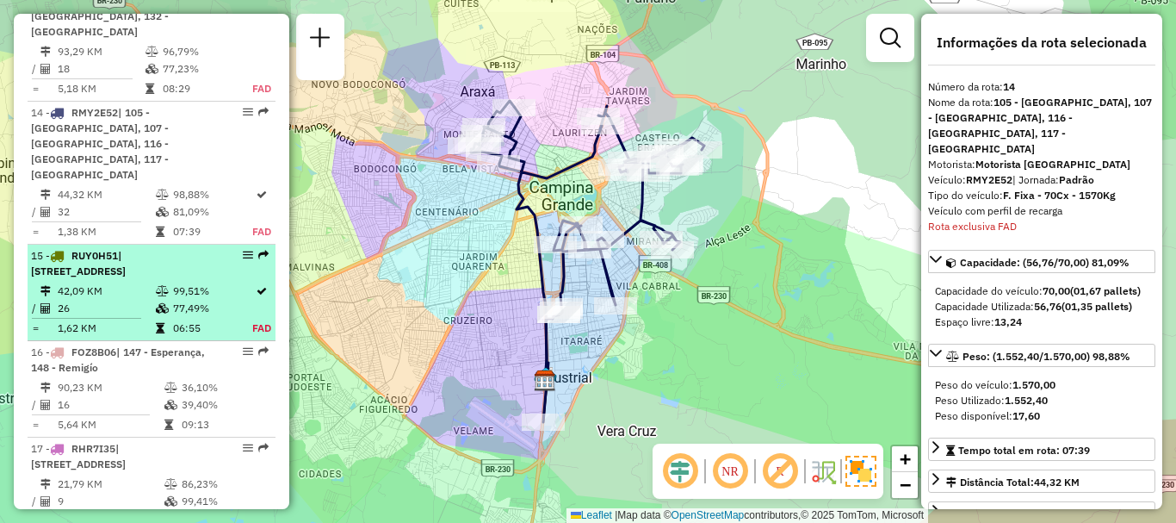
scroll to position [1922, 0]
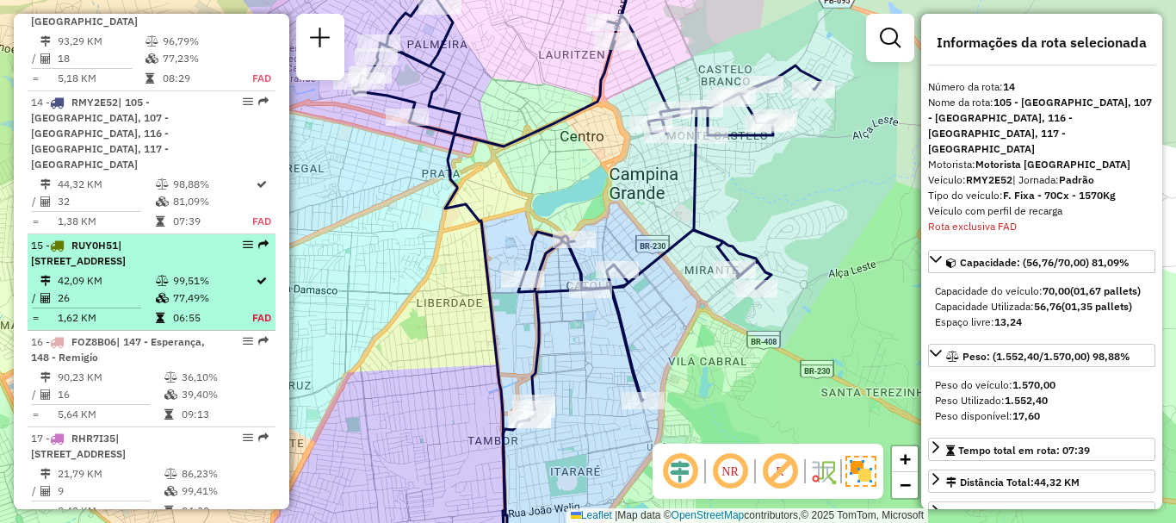
click at [119, 272] on td "42,09 KM" at bounding box center [106, 280] width 98 height 17
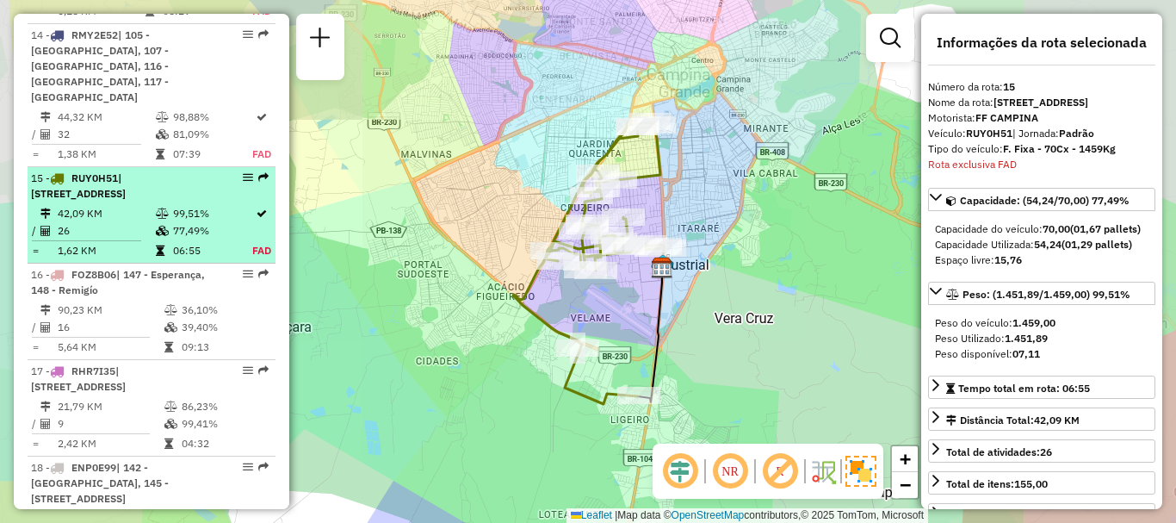
scroll to position [2034, 0]
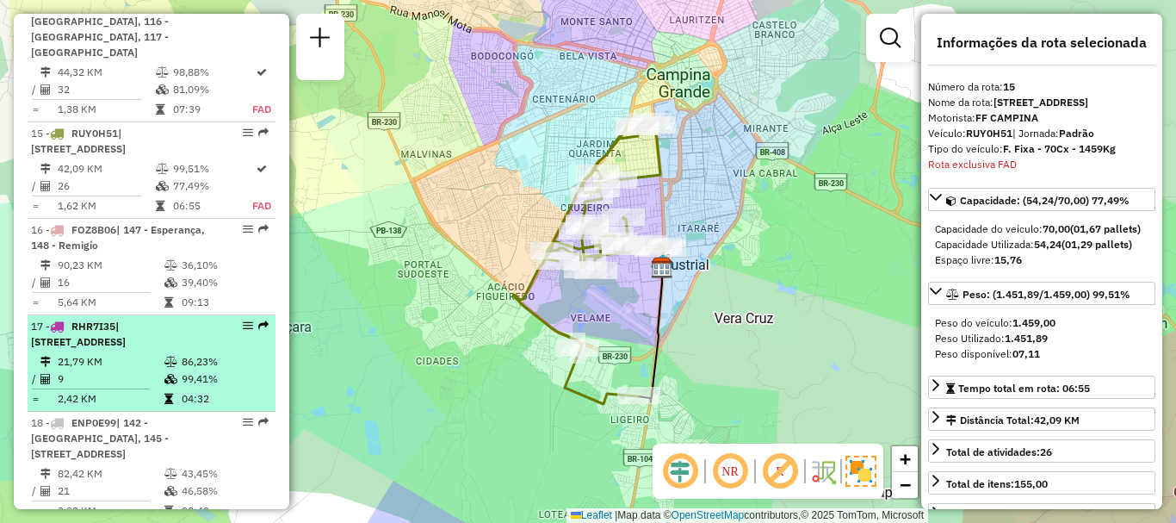
click at [115, 319] on span "| [STREET_ADDRESS]" at bounding box center [78, 333] width 95 height 28
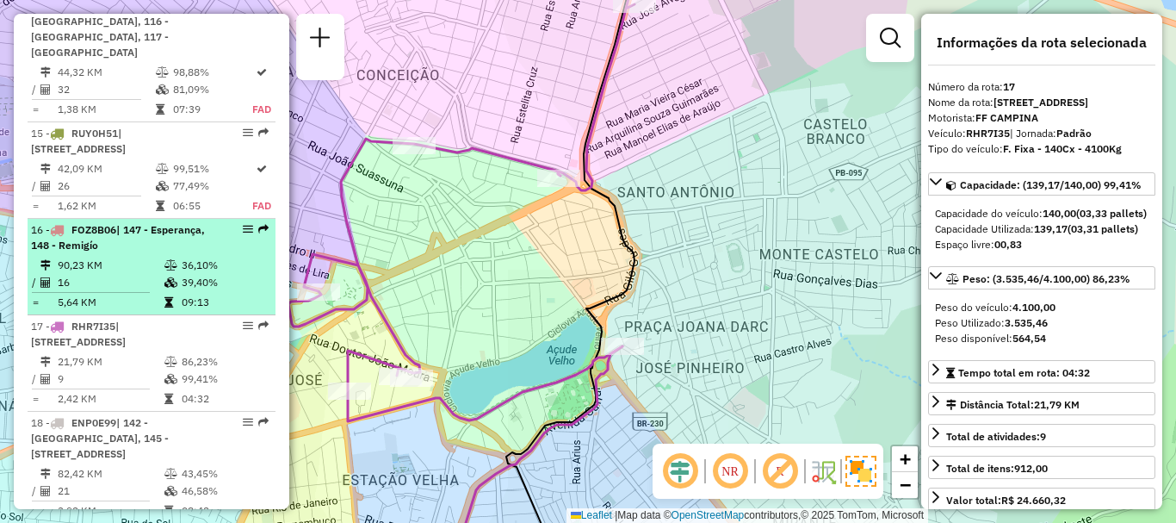
click at [200, 274] on td "39,40%" at bounding box center [224, 282] width 87 height 17
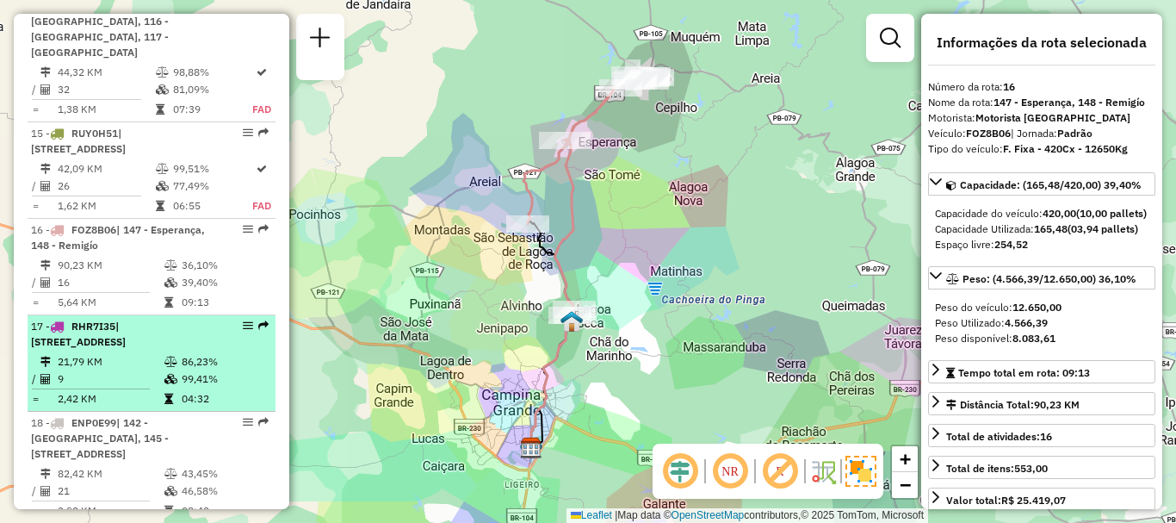
click at [199, 319] on div "17 - RHR7I35 | 107 - [STREET_ADDRESS]" at bounding box center [122, 334] width 183 height 31
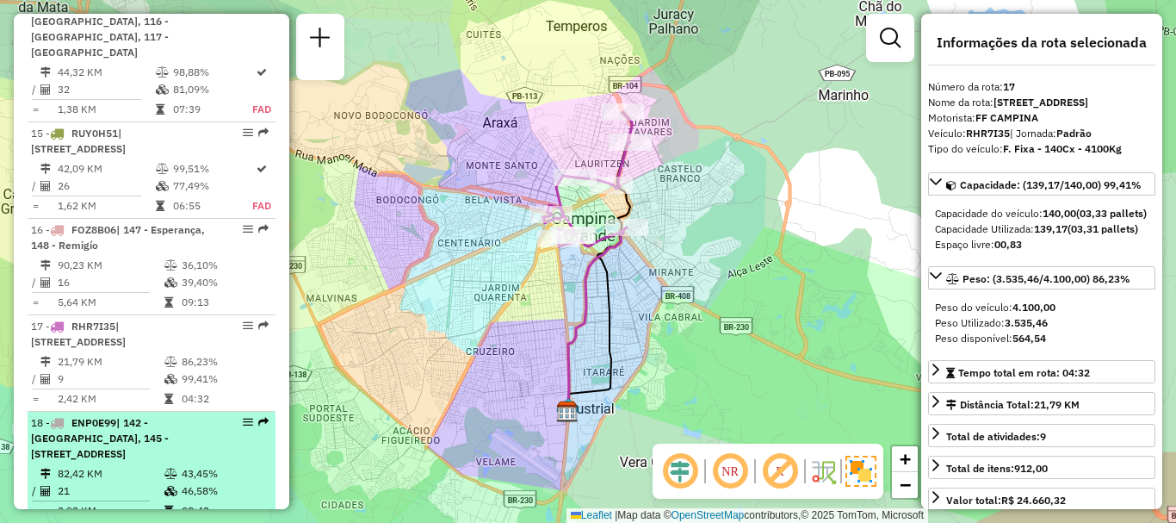
click at [169, 416] on span "| 142 - [GEOGRAPHIC_DATA], 145 - [STREET_ADDRESS]" at bounding box center [100, 438] width 138 height 44
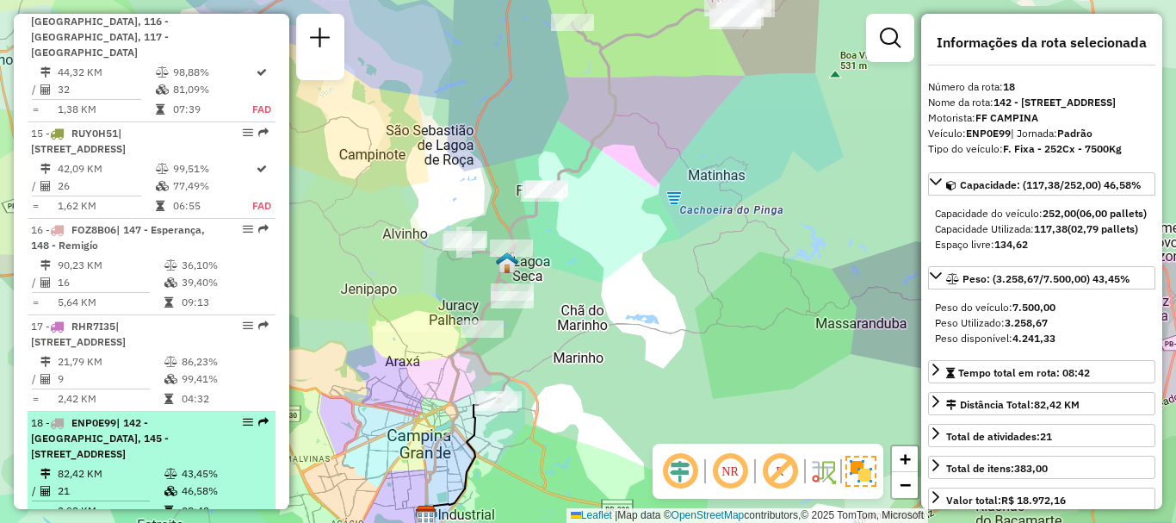
scroll to position [2206, 0]
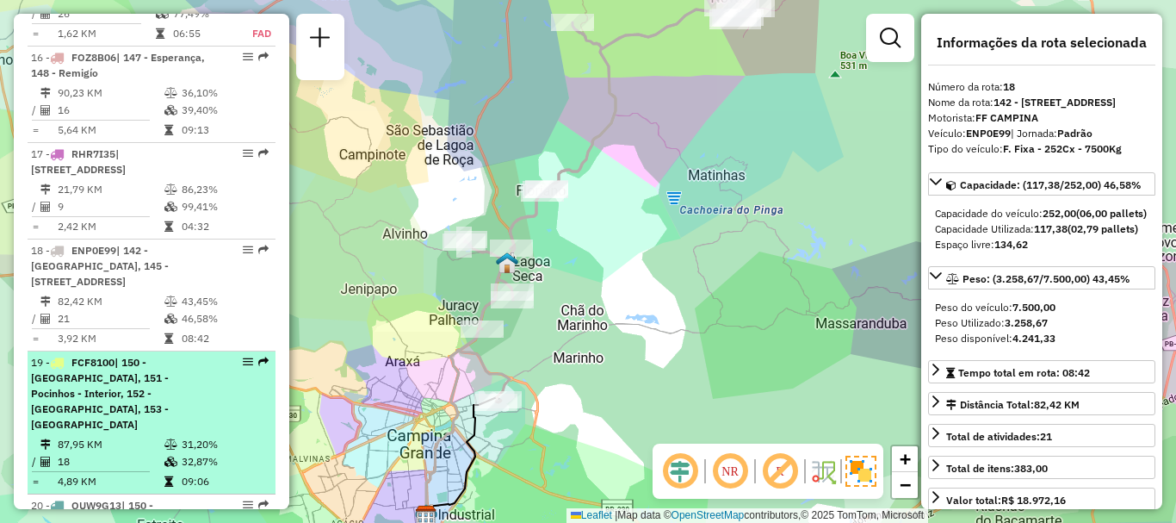
click at [190, 436] on td "31,20%" at bounding box center [224, 444] width 87 height 17
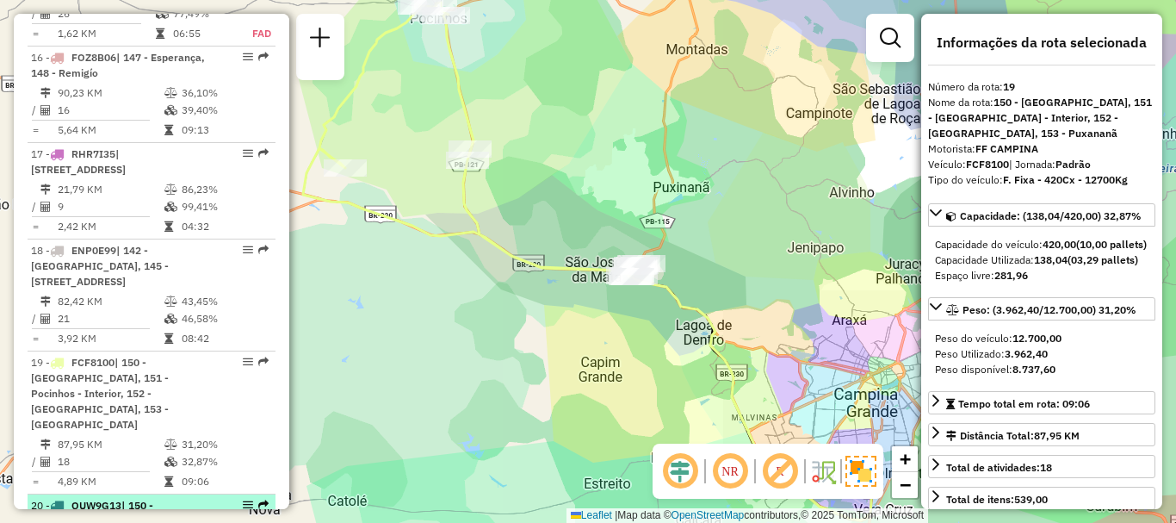
click at [190, 498] on div "20 - QUW9G13 | 150 - [GEOGRAPHIC_DATA], 153 - [GEOGRAPHIC_DATA], 154 - [GEOGRAP…" at bounding box center [122, 529] width 183 height 62
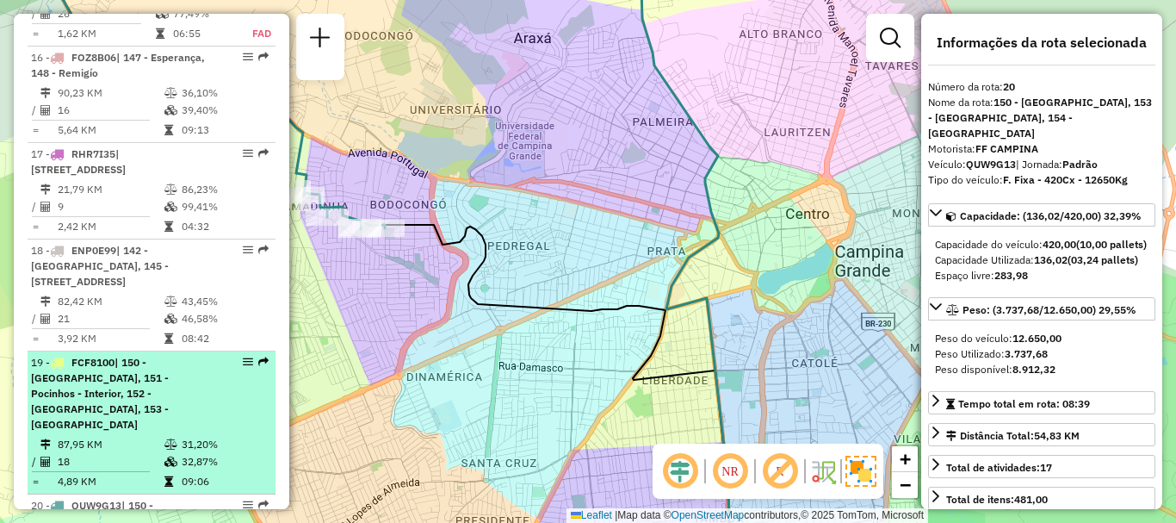
scroll to position [1948, 0]
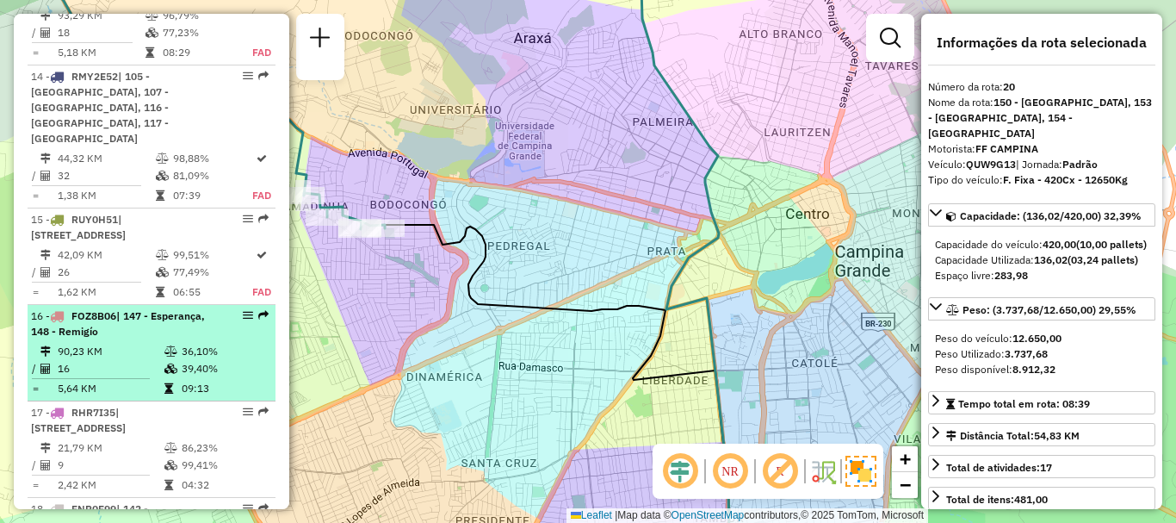
click at [204, 343] on td "36,10%" at bounding box center [224, 351] width 87 height 17
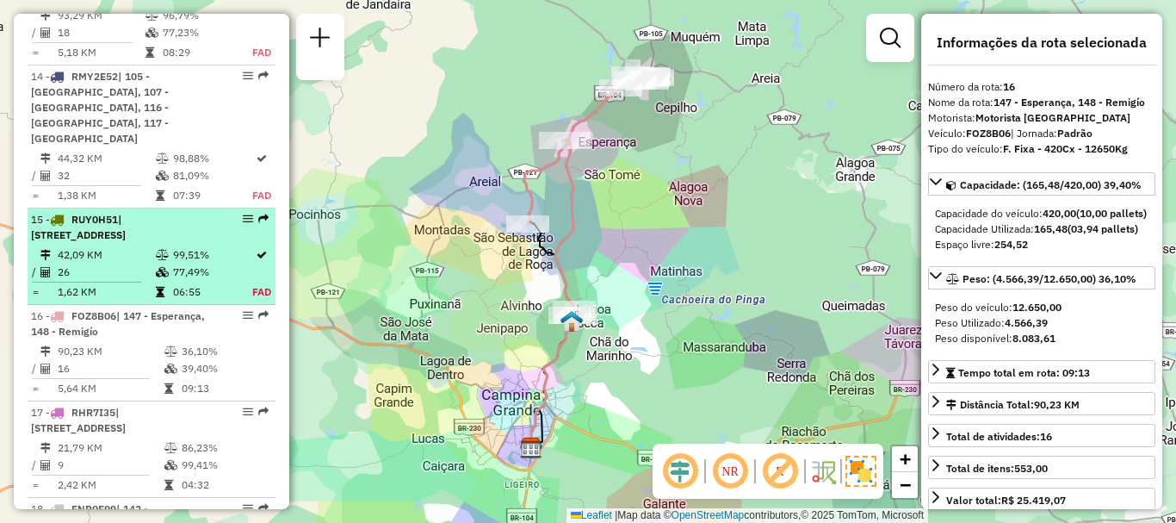
click at [156, 250] on icon at bounding box center [162, 255] width 13 height 10
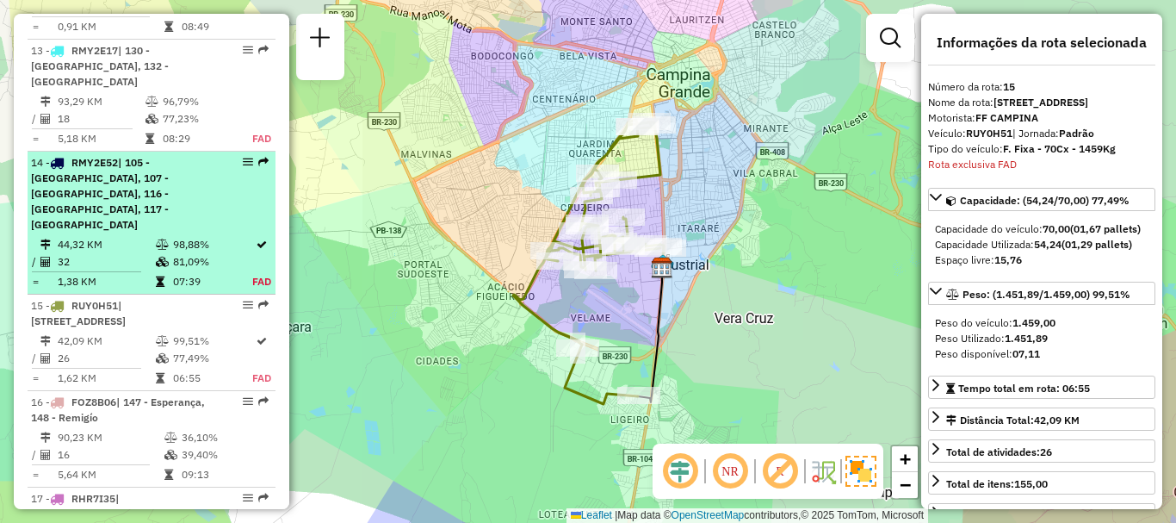
click at [158, 257] on icon at bounding box center [162, 262] width 13 height 10
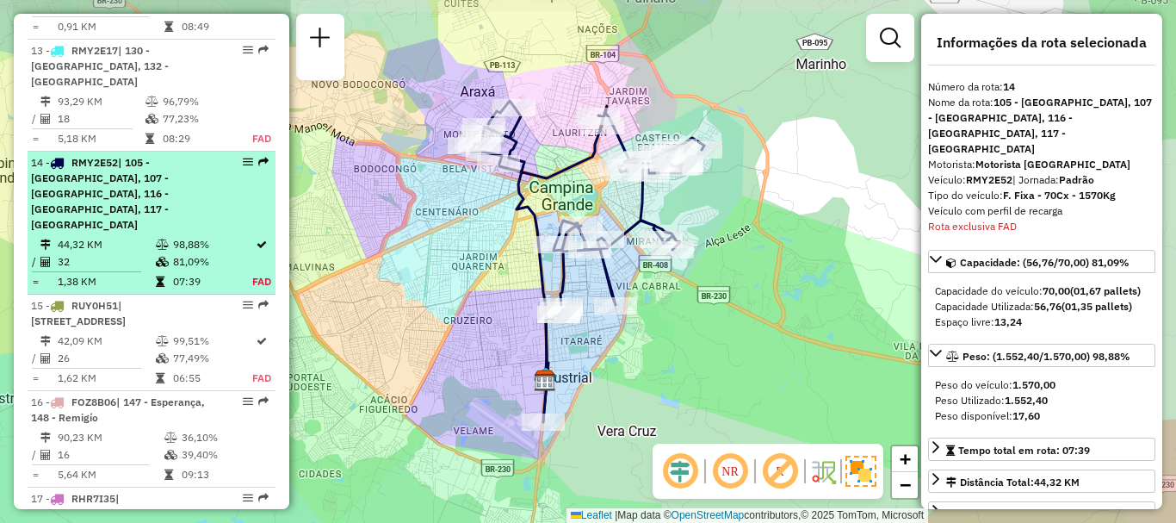
scroll to position [1922, 0]
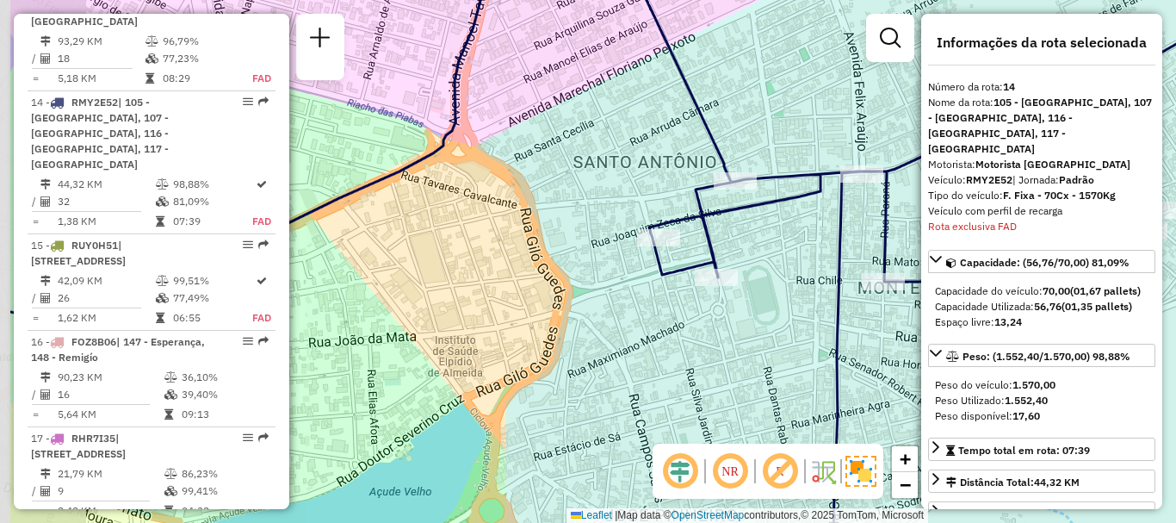
drag, startPoint x: 437, startPoint y: 224, endPoint x: 621, endPoint y: 227, distance: 183.4
click at [621, 227] on div "Janela de atendimento Grade de atendimento Capacidade Transportadoras Veículos …" at bounding box center [588, 261] width 1176 height 523
